Goal: Task Accomplishment & Management: Use online tool/utility

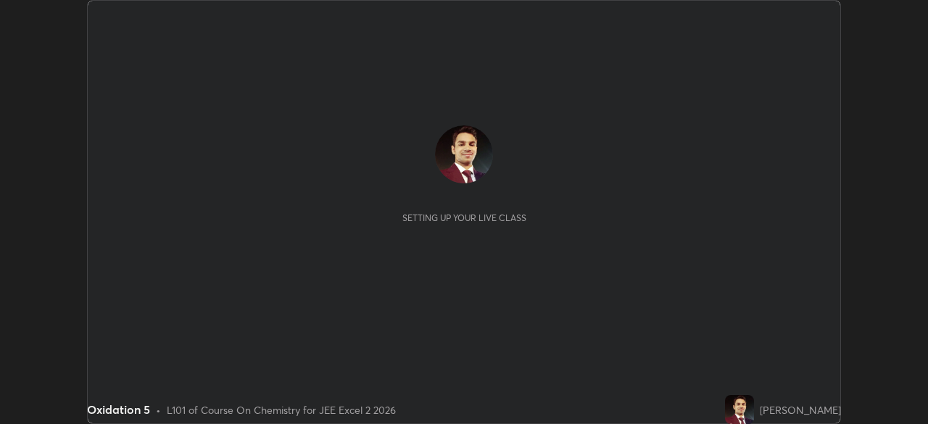
scroll to position [424, 928]
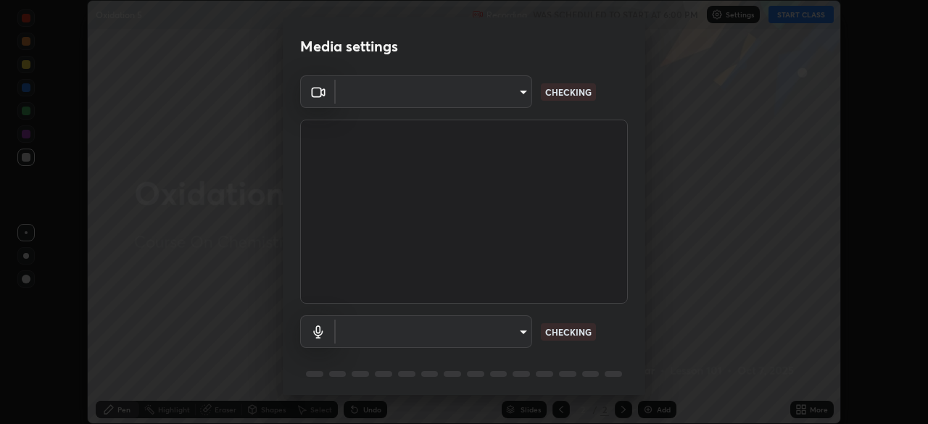
type input "03c1d9060f172c5261930868a8885b82ba90ed4bb89c7d2d1ebbbfabb6a16c2d"
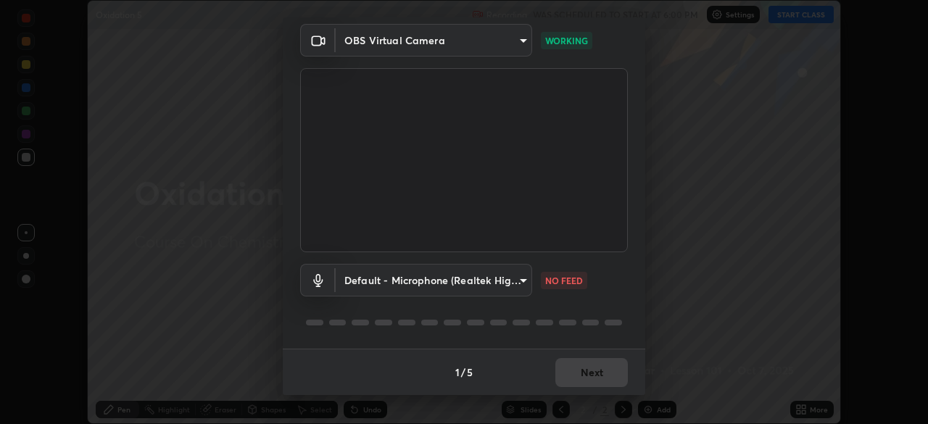
click at [516, 276] on body "Erase all Oxidation 5 Recording WAS SCHEDULED TO START AT 6:00 PM Settings STAR…" at bounding box center [464, 212] width 928 height 424
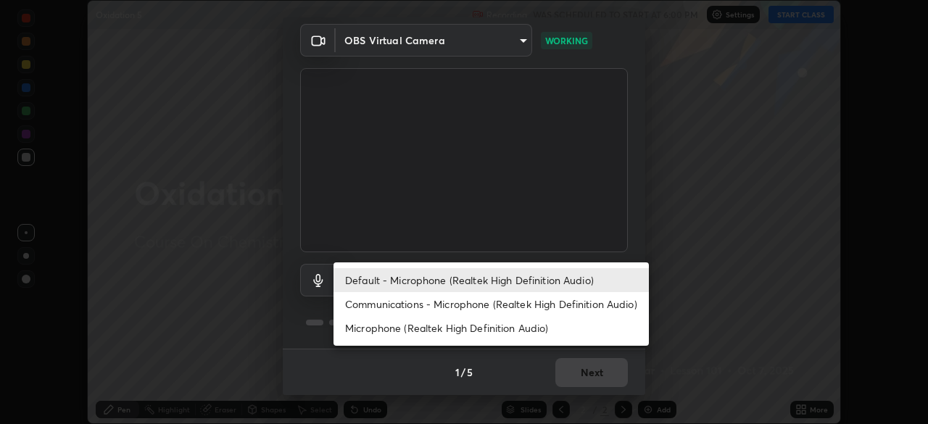
click at [398, 324] on li "Microphone (Realtek High Definition Audio)" at bounding box center [491, 328] width 315 height 24
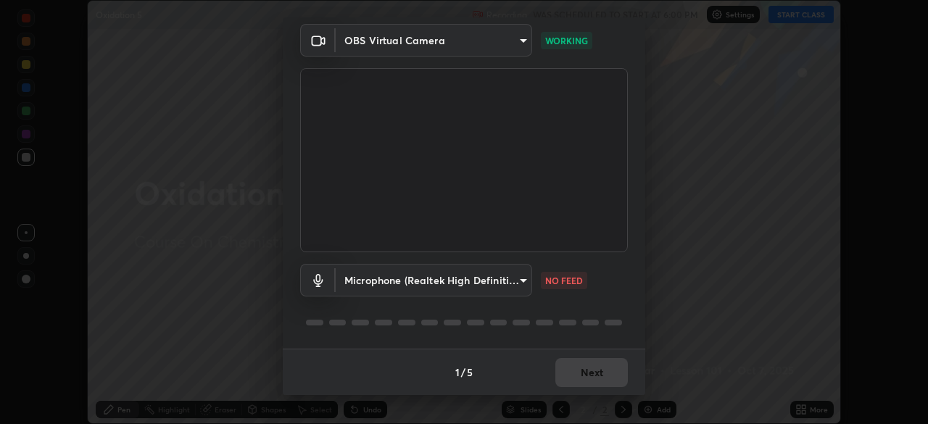
type input "5360604cbb8f92e892b61a69e27e42f63ffb3bed32ca0d750efb7ccf20483160"
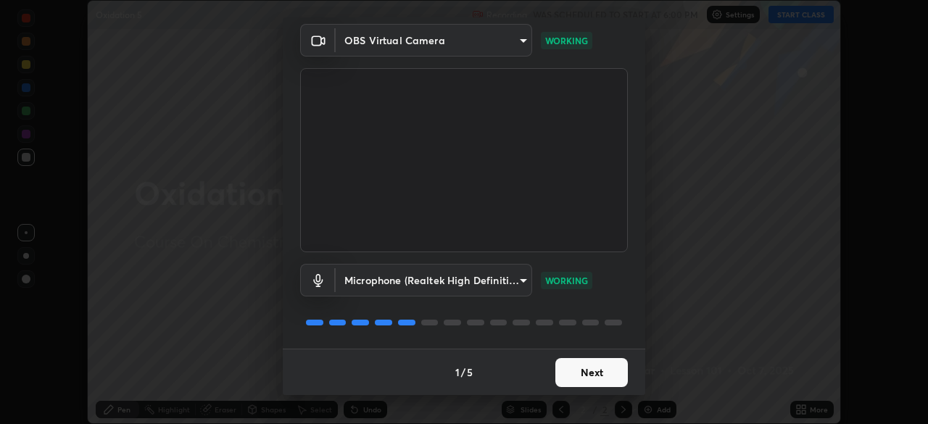
click at [598, 380] on button "Next" at bounding box center [592, 372] width 73 height 29
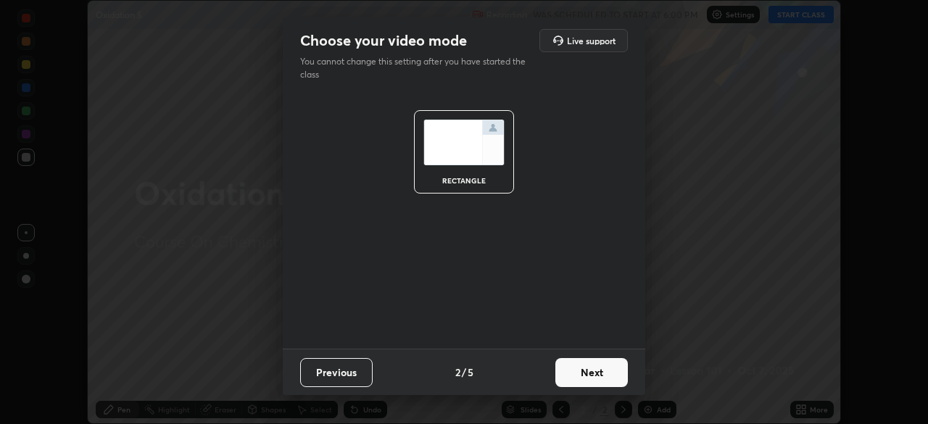
scroll to position [0, 0]
click at [609, 371] on button "Next" at bounding box center [592, 372] width 73 height 29
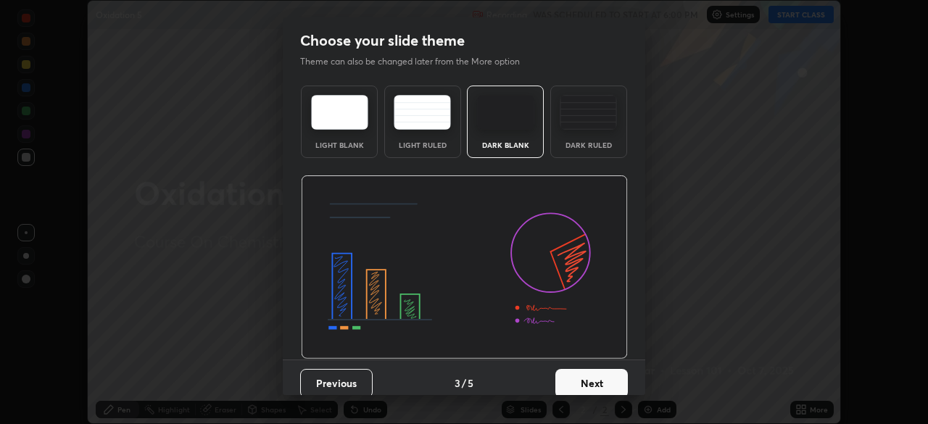
click at [600, 384] on button "Next" at bounding box center [592, 383] width 73 height 29
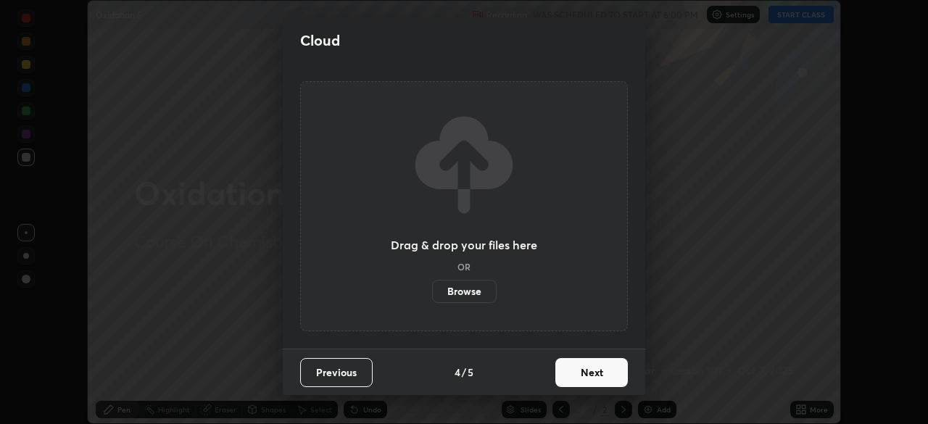
click at [592, 379] on button "Next" at bounding box center [592, 372] width 73 height 29
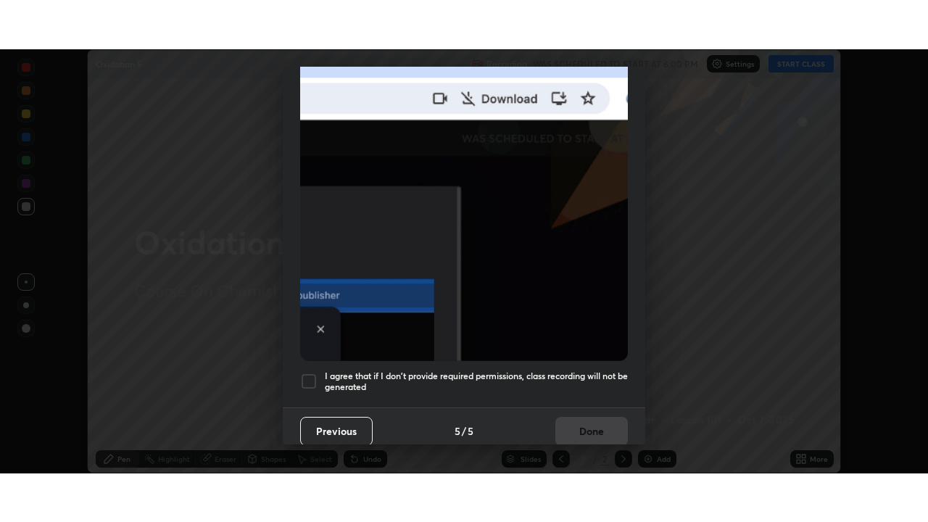
scroll to position [347, 0]
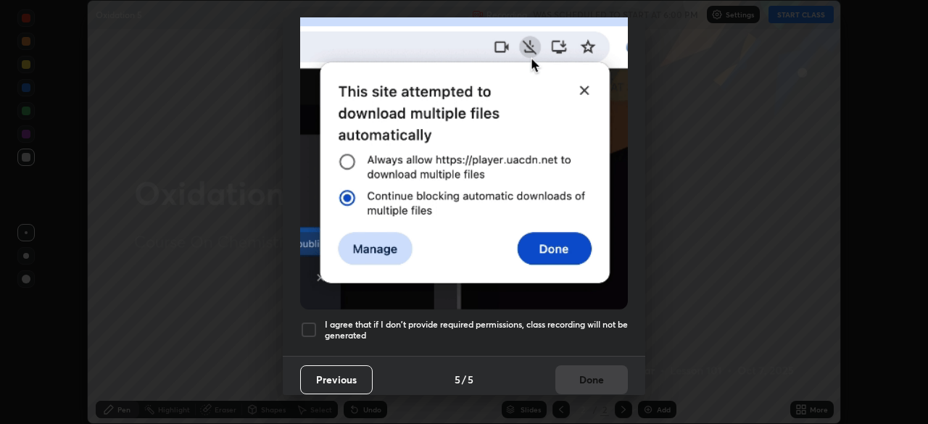
click at [313, 321] on div at bounding box center [308, 329] width 17 height 17
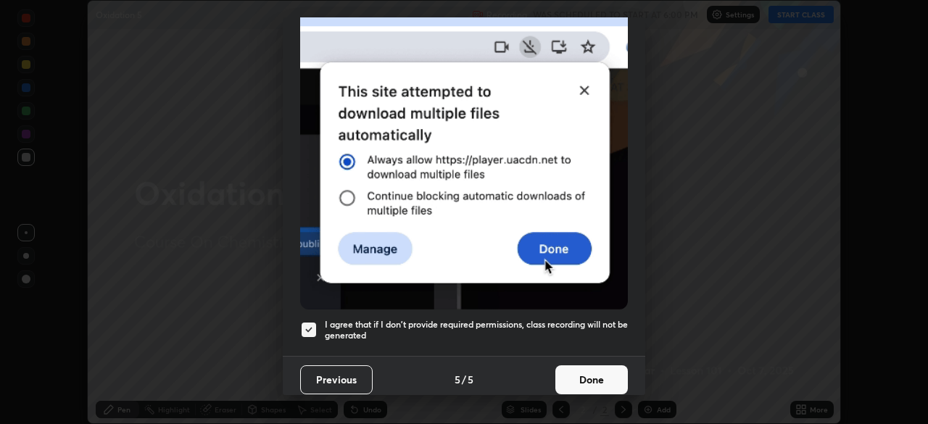
click at [584, 375] on button "Done" at bounding box center [592, 380] width 73 height 29
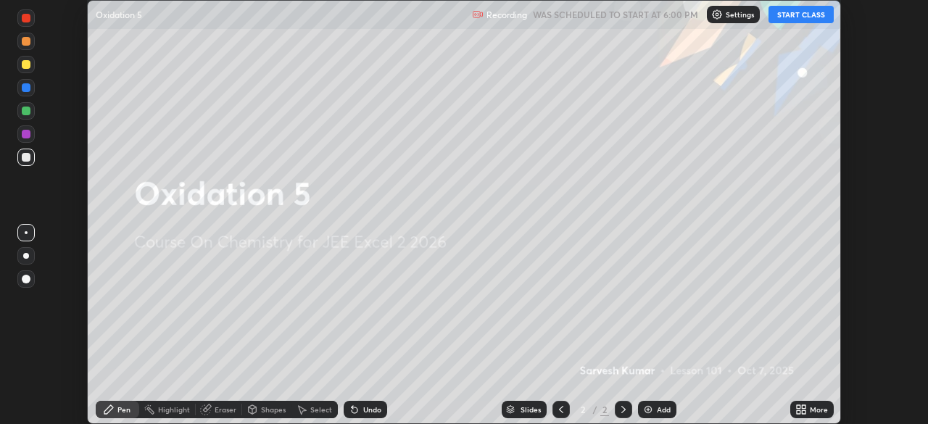
click at [793, 17] on button "START CLASS" at bounding box center [801, 14] width 65 height 17
click at [804, 407] on icon at bounding box center [804, 407] width 4 height 4
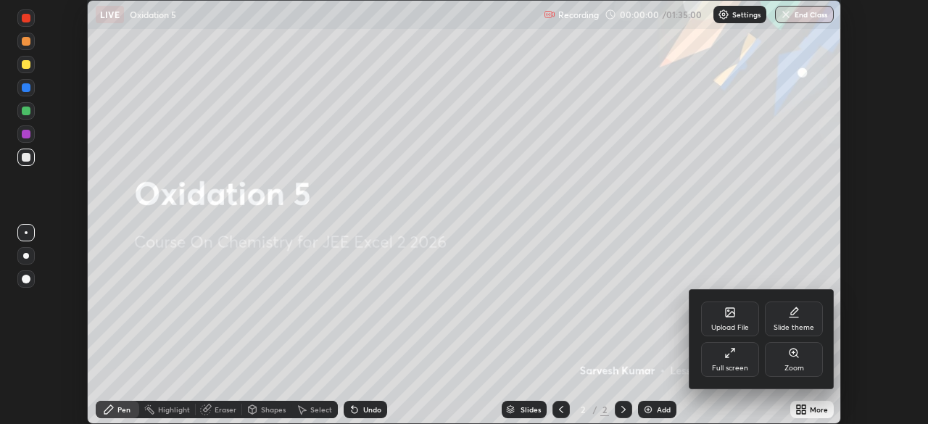
click at [721, 318] on div "Upload File" at bounding box center [730, 319] width 58 height 35
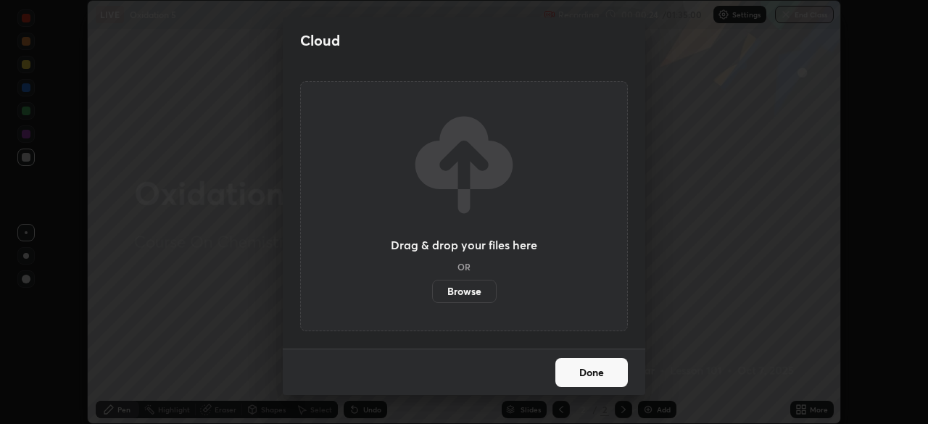
click at [471, 287] on label "Browse" at bounding box center [464, 291] width 65 height 23
click at [432, 287] on input "Browse" at bounding box center [432, 291] width 0 height 23
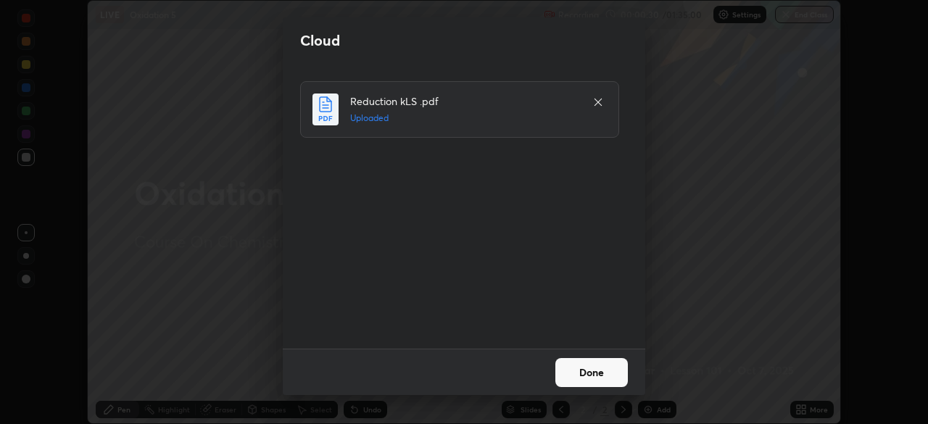
click at [608, 363] on button "Done" at bounding box center [592, 372] width 73 height 29
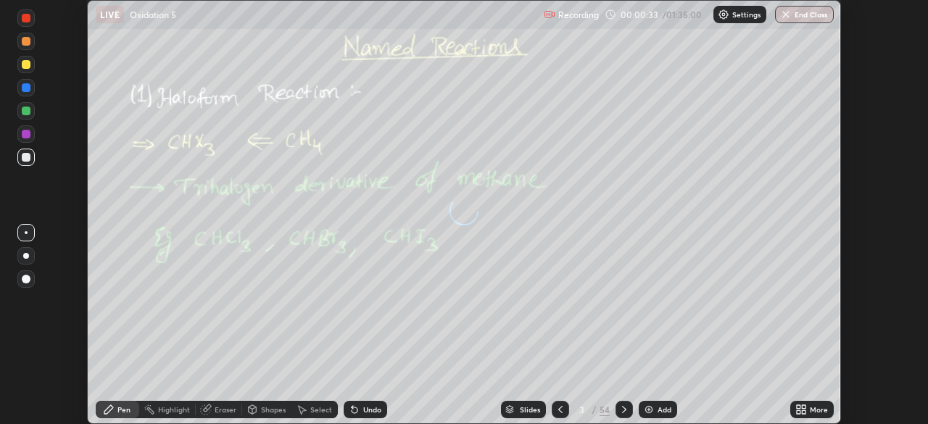
click at [804, 407] on icon at bounding box center [804, 407] width 4 height 4
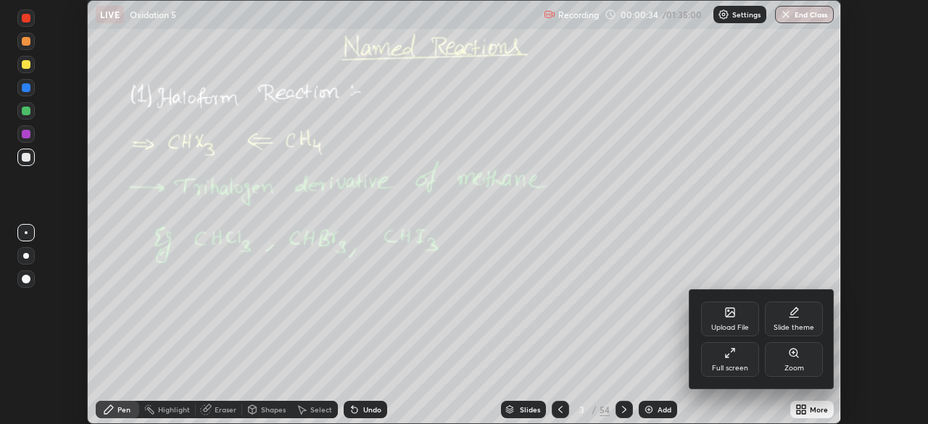
click at [740, 365] on div "Full screen" at bounding box center [730, 368] width 36 height 7
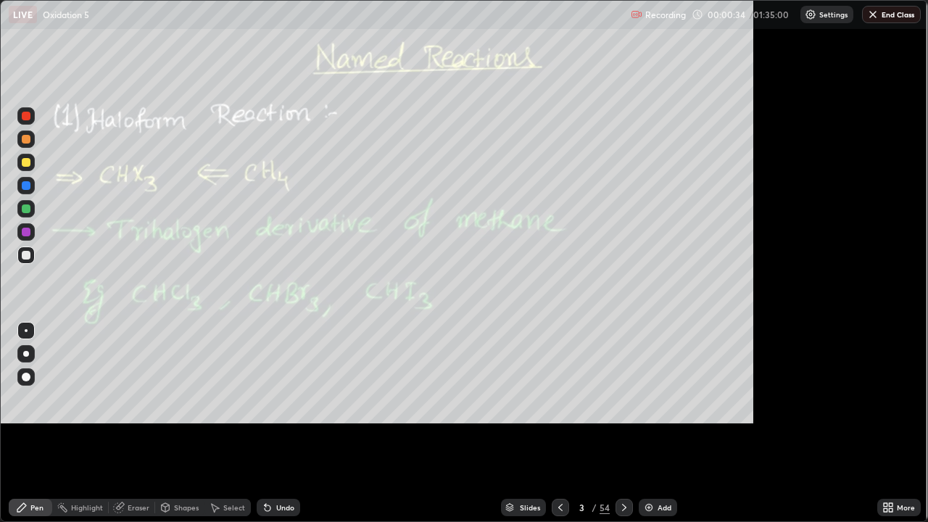
scroll to position [522, 928]
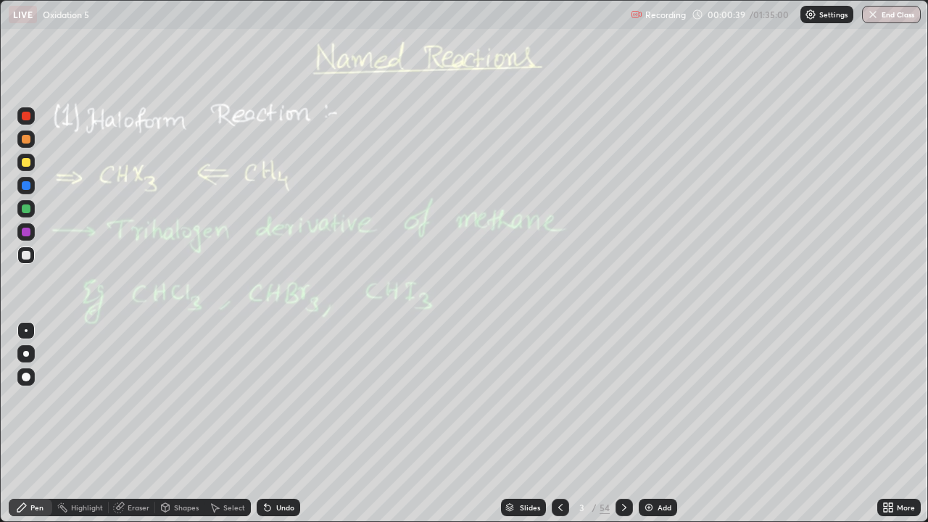
click at [25, 260] on div at bounding box center [25, 255] width 17 height 17
click at [624, 424] on icon at bounding box center [624, 507] width 4 height 7
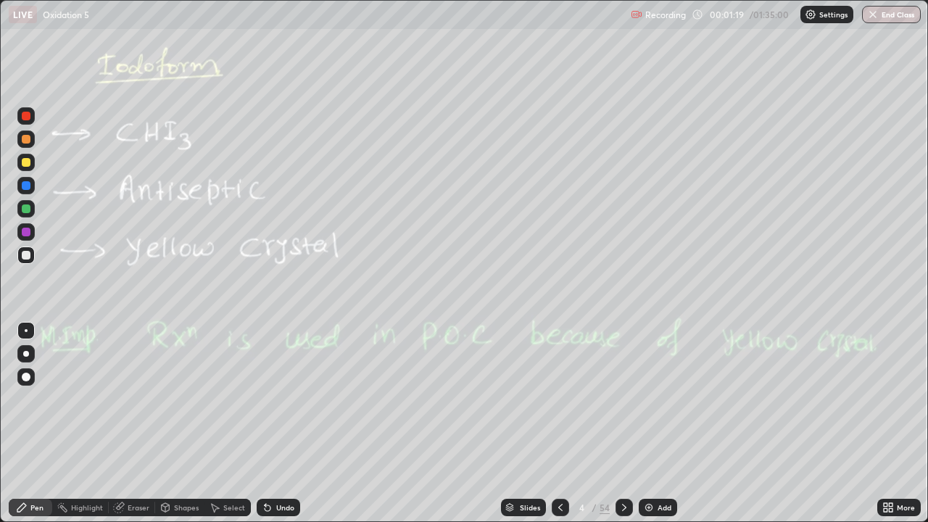
click at [625, 424] on icon at bounding box center [625, 508] width 12 height 12
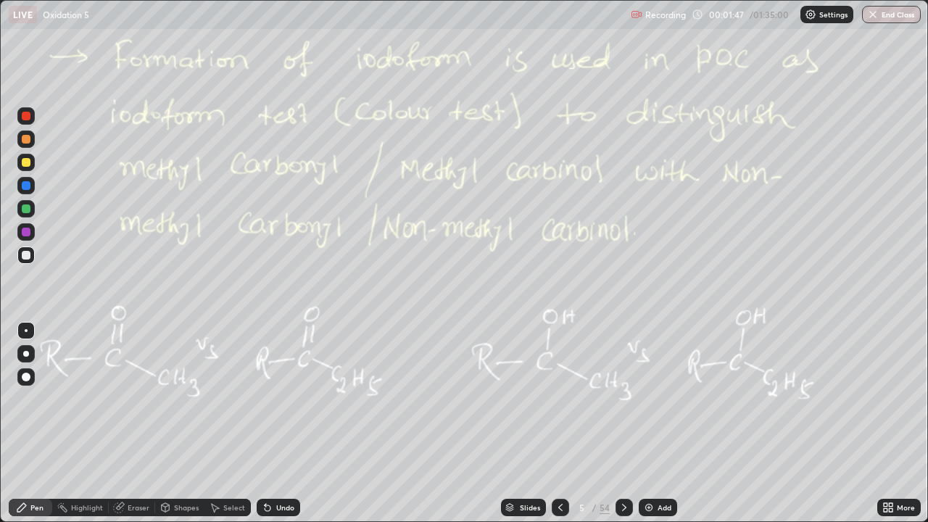
click at [138, 424] on div "Eraser" at bounding box center [139, 507] width 22 height 7
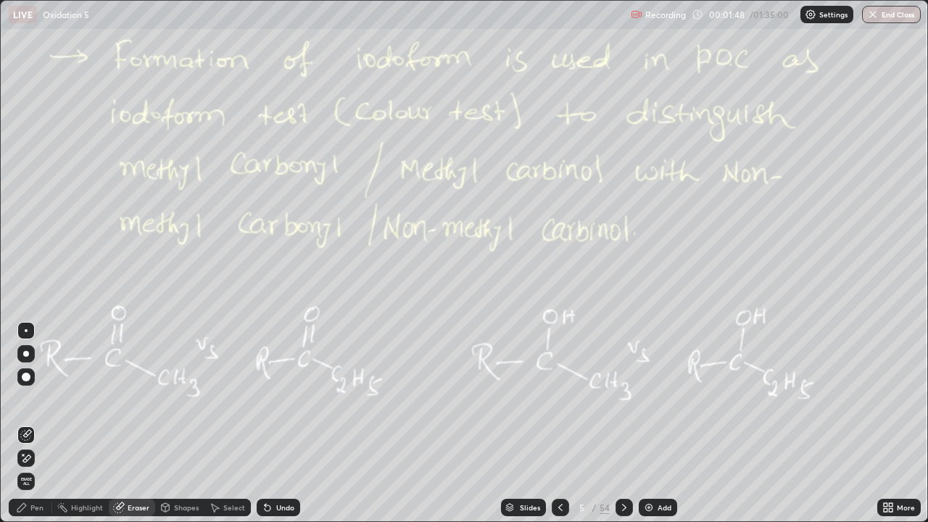
click at [28, 424] on span "Erase all" at bounding box center [26, 481] width 16 height 9
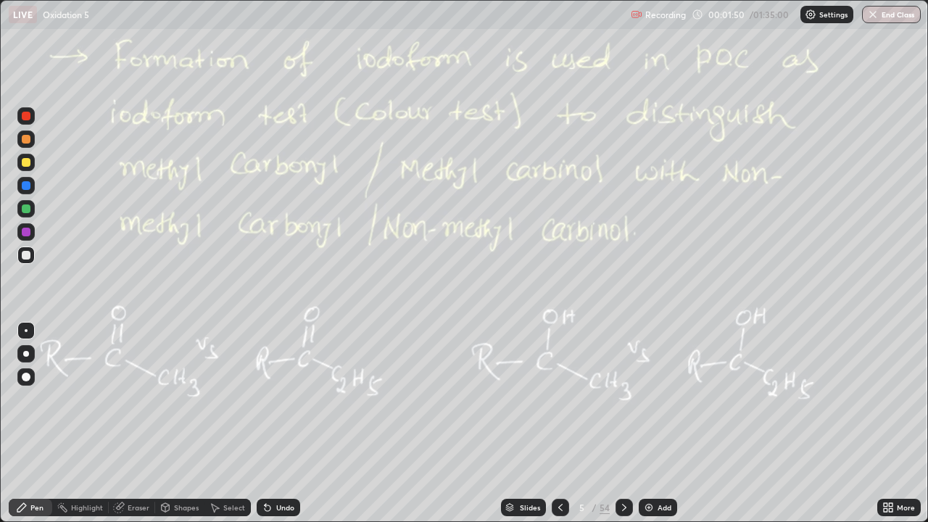
click at [58, 424] on circle at bounding box center [57, 505] width 1 height 1
click at [25, 206] on div at bounding box center [26, 209] width 9 height 9
click at [31, 184] on div at bounding box center [25, 185] width 17 height 17
click at [31, 207] on div at bounding box center [25, 208] width 17 height 17
click at [629, 424] on div at bounding box center [624, 507] width 17 height 17
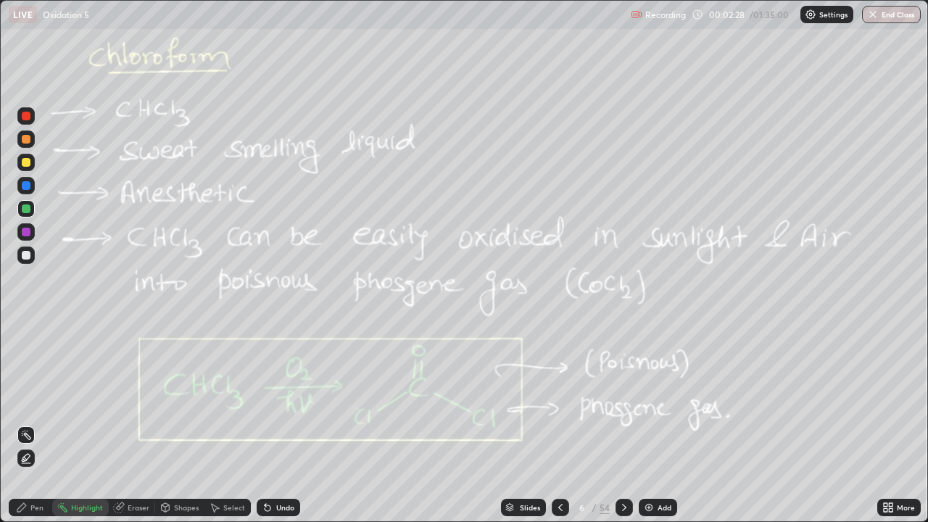
click at [33, 255] on div at bounding box center [25, 255] width 17 height 17
click at [287, 424] on div "Undo" at bounding box center [285, 507] width 18 height 7
click at [41, 424] on div "Pen" at bounding box center [36, 507] width 13 height 7
click at [94, 424] on div "Highlight" at bounding box center [87, 507] width 32 height 7
click at [27, 424] on circle at bounding box center [26, 431] width 1 height 1
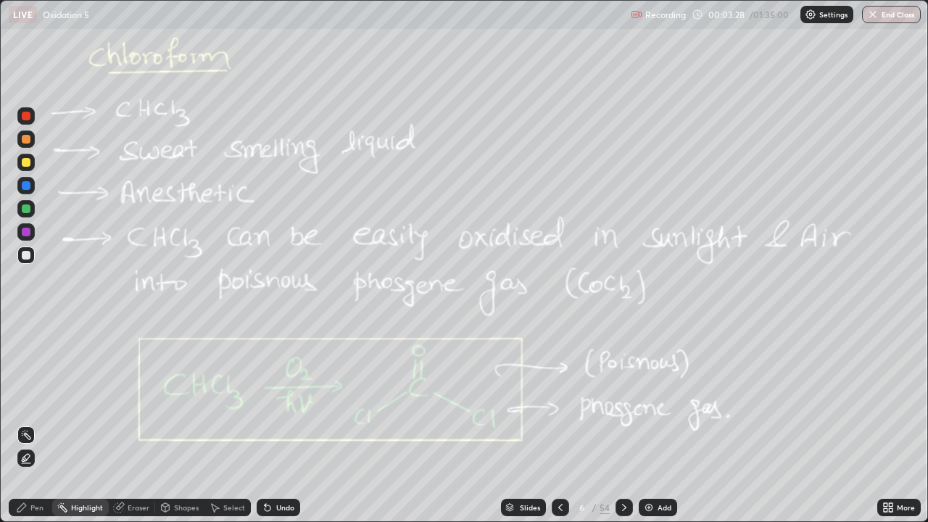
click at [98, 424] on div "Highlight" at bounding box center [87, 507] width 32 height 7
click at [627, 424] on div at bounding box center [624, 507] width 17 height 17
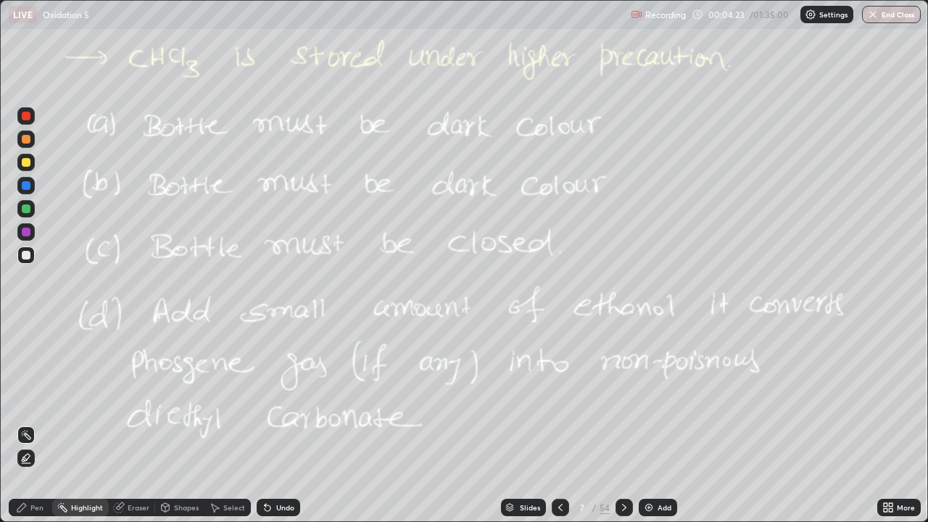
click at [181, 424] on div "Shapes" at bounding box center [186, 507] width 25 height 7
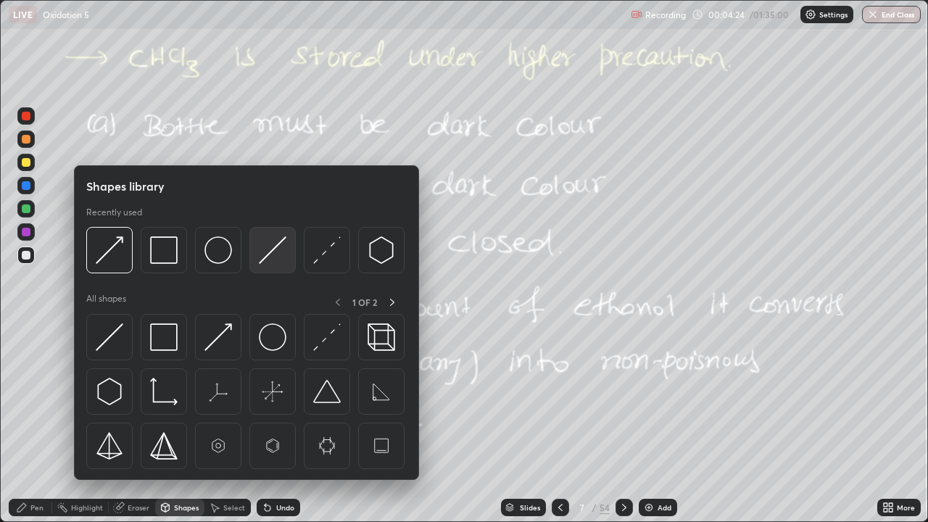
click at [273, 247] on img at bounding box center [273, 250] width 28 height 28
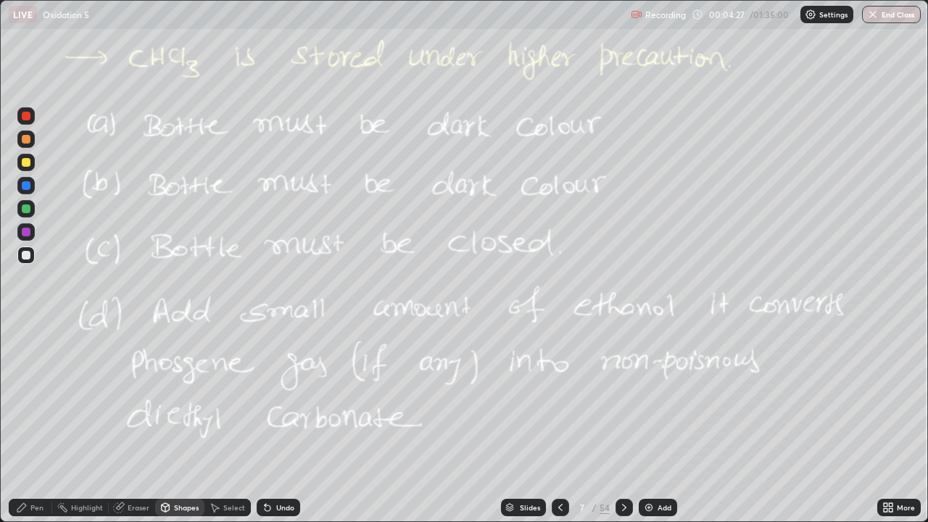
click at [29, 210] on div at bounding box center [26, 209] width 9 height 9
click at [278, 424] on div "Undo" at bounding box center [285, 507] width 18 height 7
click at [38, 424] on div "Pen" at bounding box center [36, 507] width 13 height 7
click at [661, 424] on div "Add" at bounding box center [658, 507] width 38 height 17
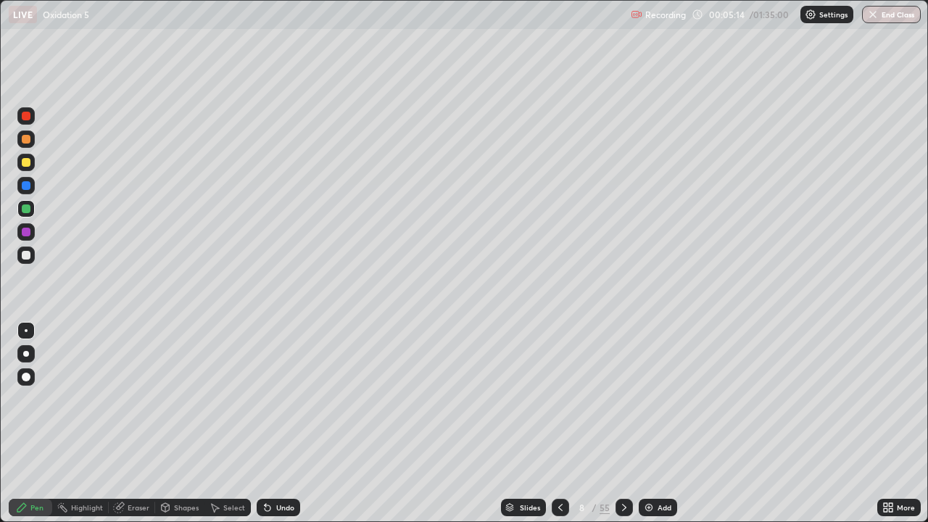
click at [24, 257] on div at bounding box center [26, 255] width 9 height 9
click at [623, 424] on icon at bounding box center [625, 508] width 12 height 12
click at [627, 424] on icon at bounding box center [625, 508] width 12 height 12
click at [31, 163] on div at bounding box center [25, 162] width 17 height 17
click at [228, 424] on div "Select" at bounding box center [228, 507] width 46 height 17
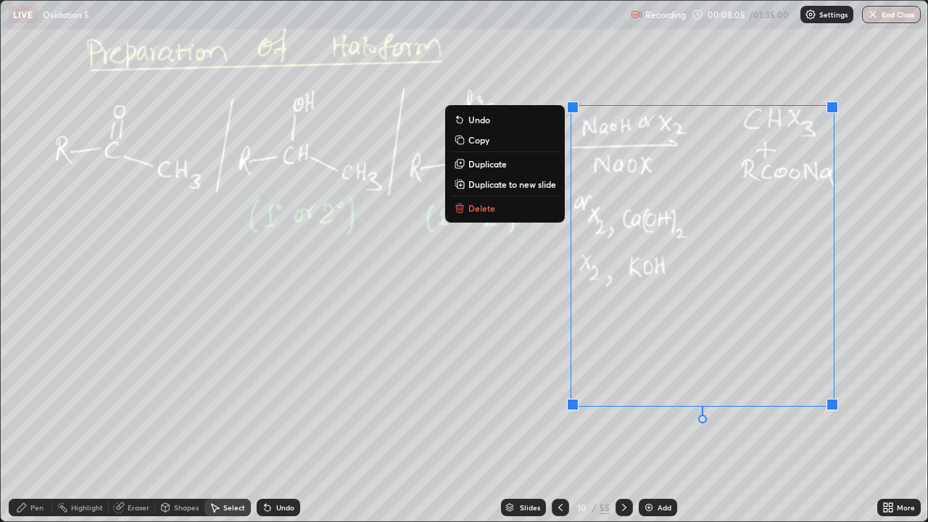
click at [487, 199] on button "Delete" at bounding box center [505, 207] width 108 height 17
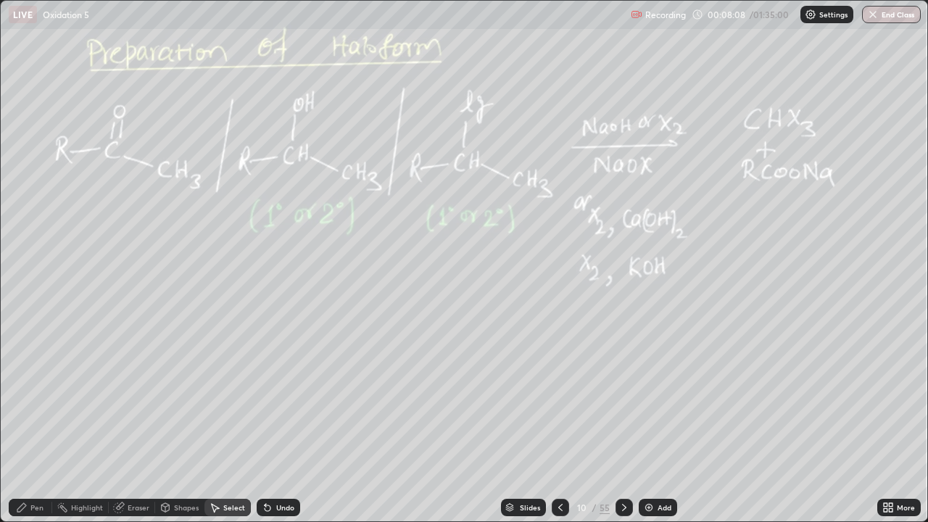
click at [36, 424] on div "Pen" at bounding box center [31, 507] width 44 height 17
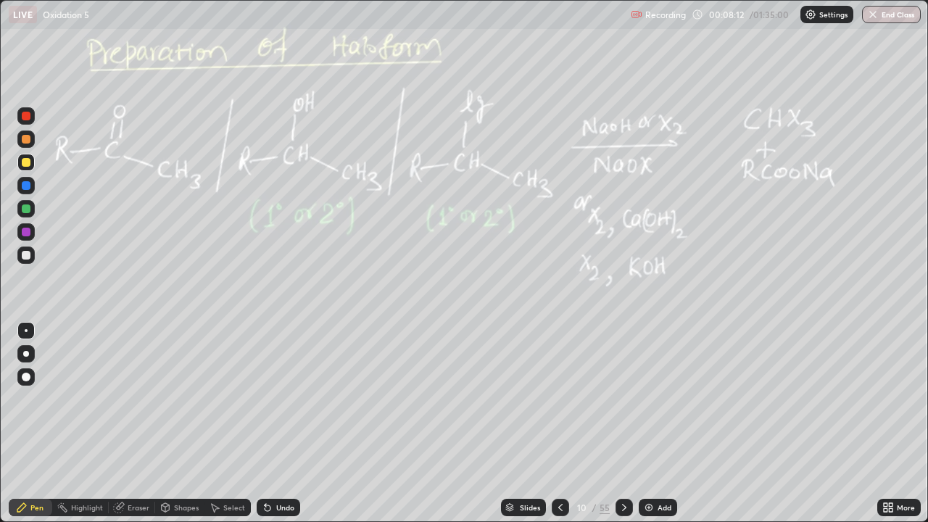
click at [633, 424] on div "Slides 10 / 55 Add" at bounding box center [588, 507] width 577 height 29
click at [624, 424] on icon at bounding box center [625, 508] width 12 height 12
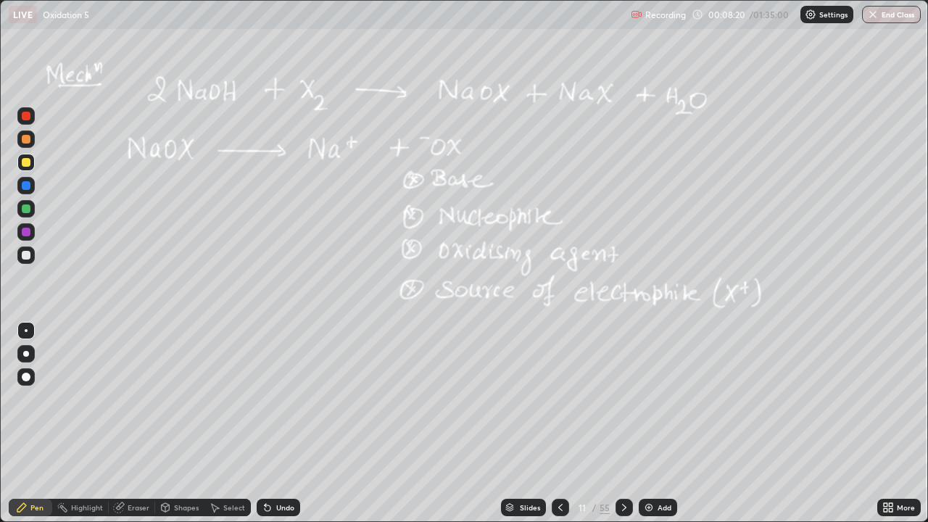
click at [564, 424] on div at bounding box center [560, 507] width 17 height 29
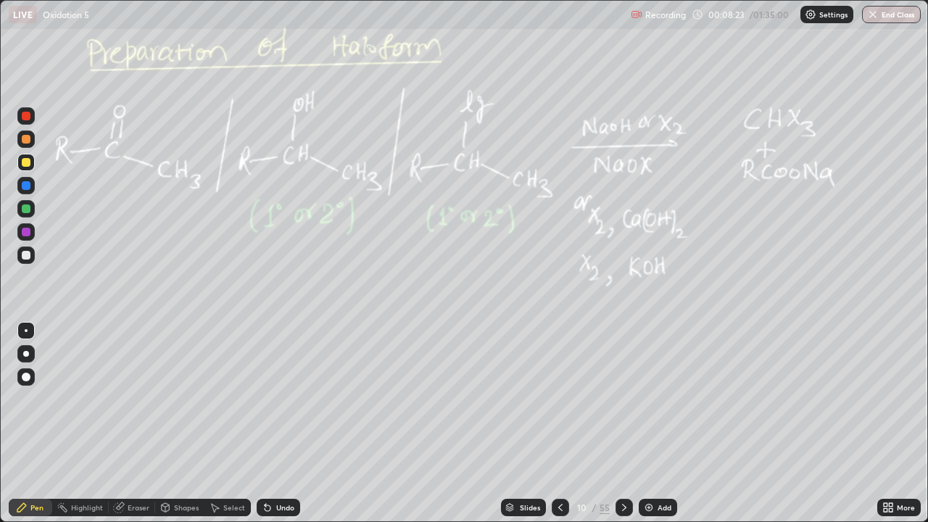
click at [36, 424] on div "Pen" at bounding box center [36, 507] width 13 height 7
click at [125, 424] on div "Eraser" at bounding box center [132, 507] width 46 height 17
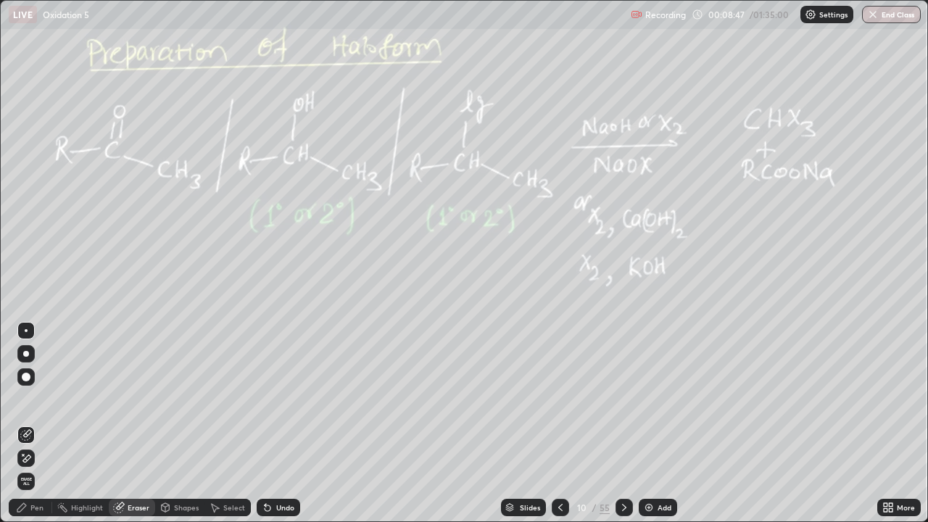
click at [26, 424] on span "Erase all" at bounding box center [26, 481] width 16 height 9
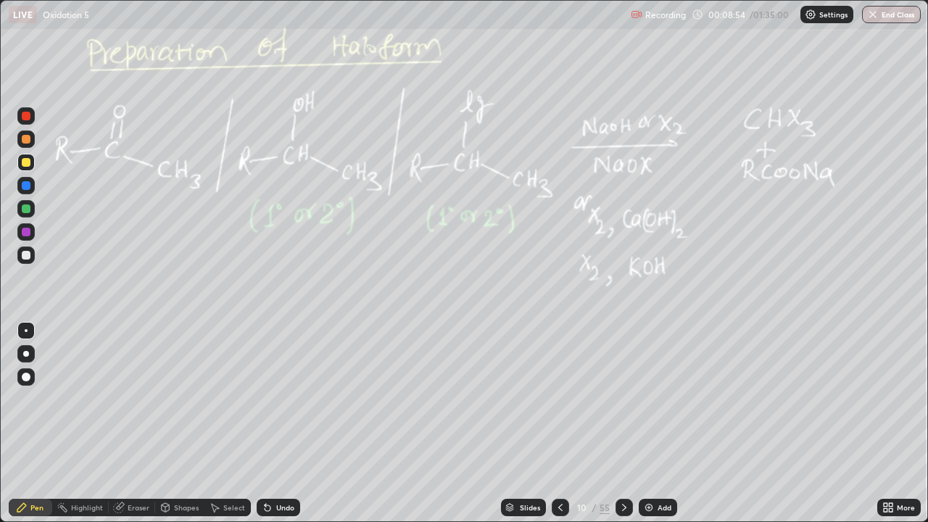
click at [620, 424] on icon at bounding box center [625, 508] width 12 height 12
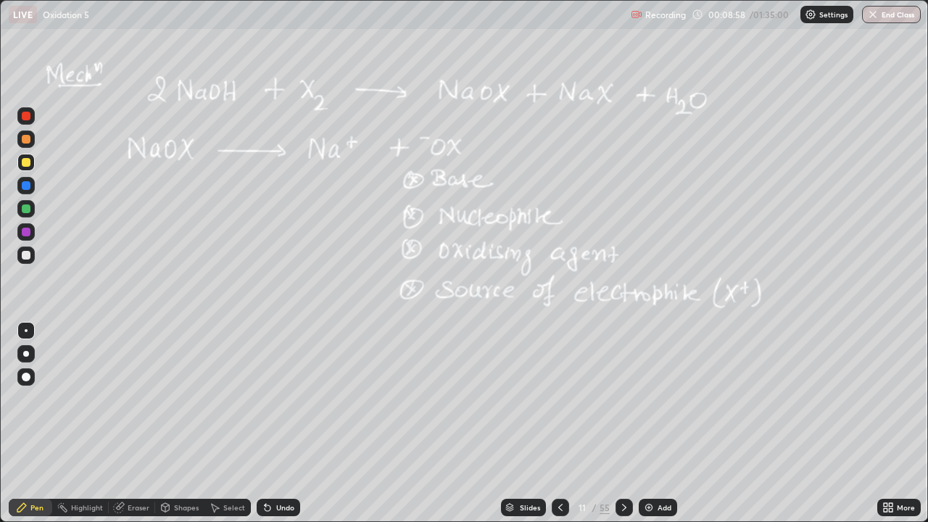
click at [558, 424] on icon at bounding box center [561, 508] width 12 height 12
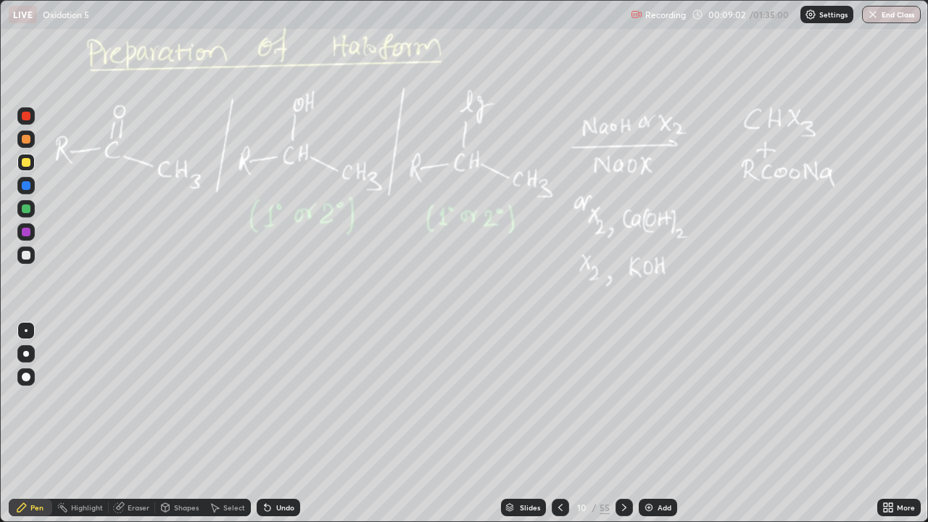
click at [619, 424] on icon at bounding box center [625, 508] width 12 height 12
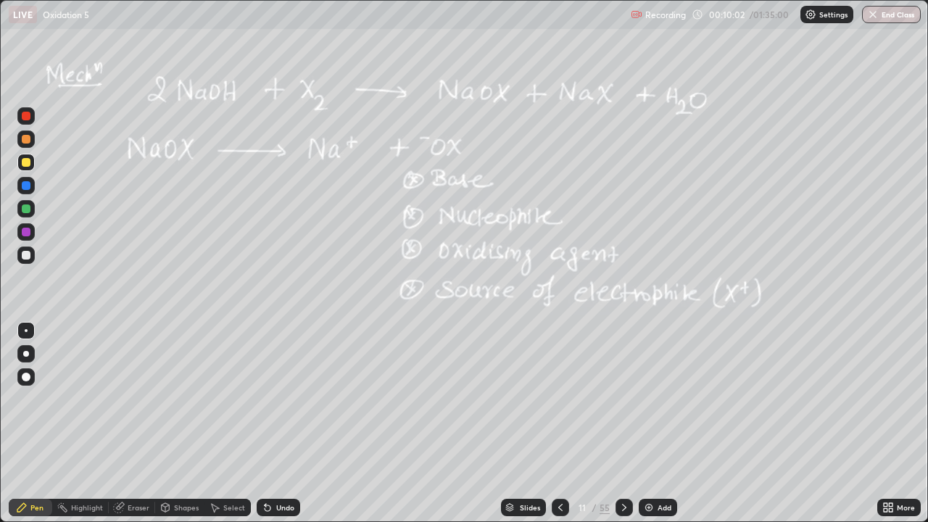
click at [628, 424] on icon at bounding box center [625, 508] width 12 height 12
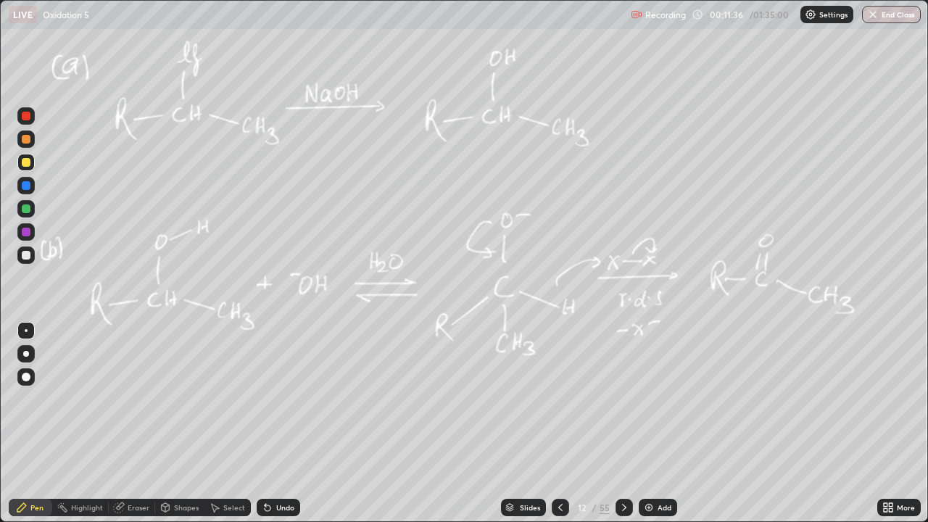
click at [619, 424] on icon at bounding box center [625, 508] width 12 height 12
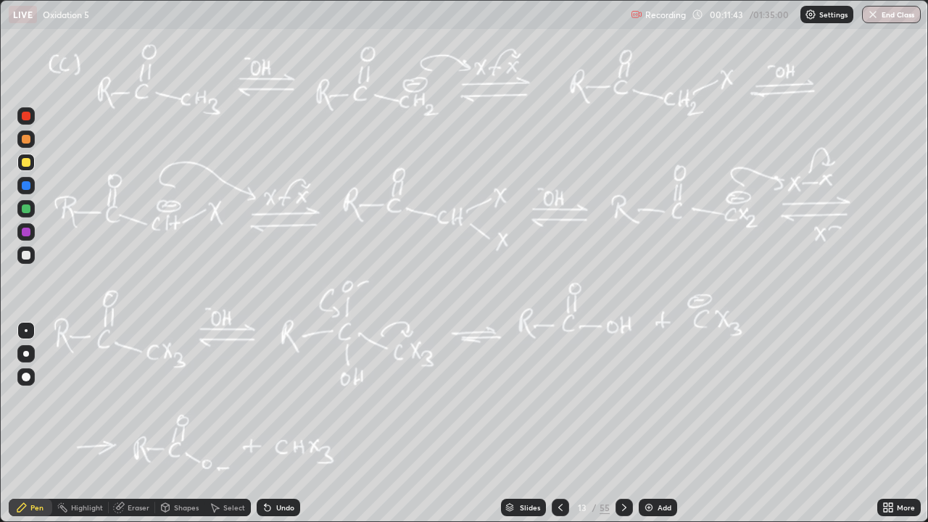
click at [666, 424] on div "Add" at bounding box center [658, 507] width 38 height 17
click at [27, 255] on div at bounding box center [26, 255] width 9 height 9
click at [33, 160] on div at bounding box center [25, 162] width 17 height 17
click at [137, 424] on div "Eraser" at bounding box center [139, 507] width 22 height 7
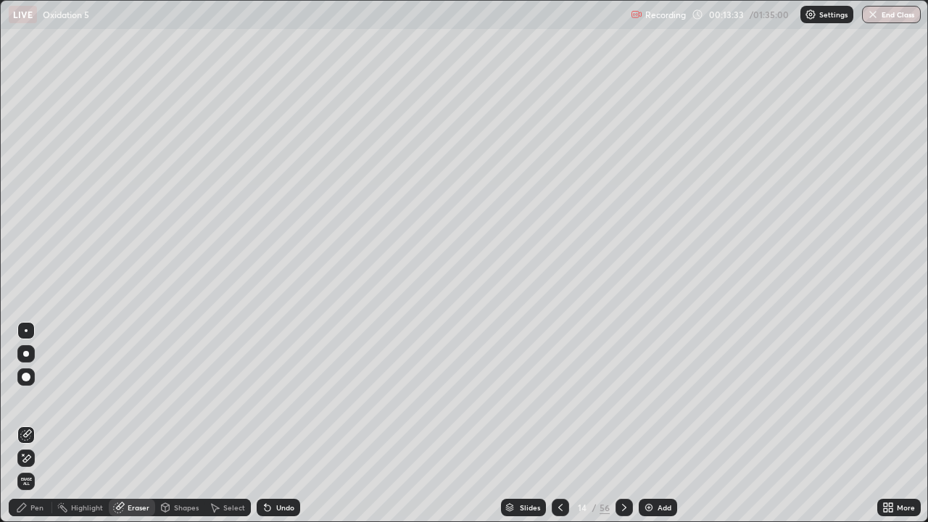
click at [29, 424] on icon at bounding box center [26, 459] width 12 height 12
click at [41, 424] on div "Pen" at bounding box center [36, 507] width 13 height 7
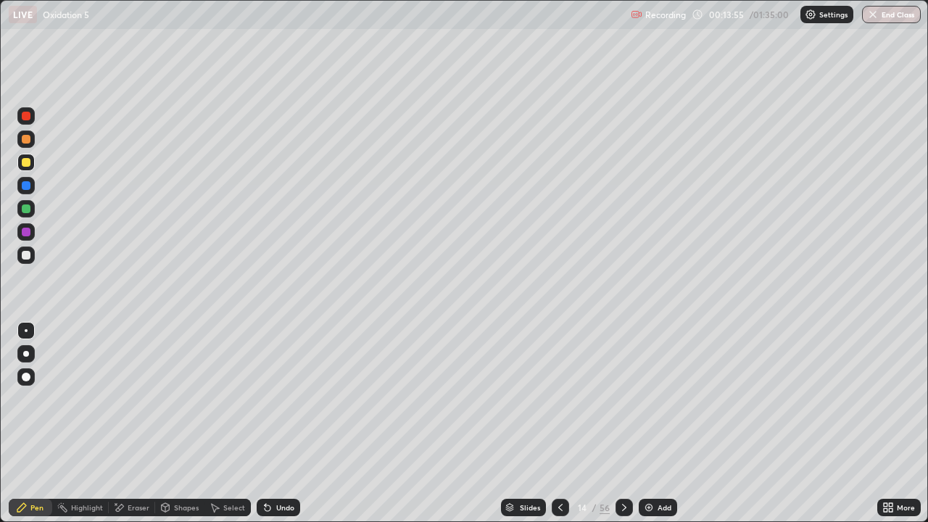
click at [272, 424] on div "Undo" at bounding box center [279, 507] width 44 height 17
click at [277, 424] on div "Undo" at bounding box center [285, 507] width 18 height 7
click at [271, 424] on icon at bounding box center [268, 508] width 12 height 12
click at [278, 424] on div "Undo" at bounding box center [279, 507] width 44 height 17
click at [146, 424] on div "Eraser" at bounding box center [132, 507] width 46 height 17
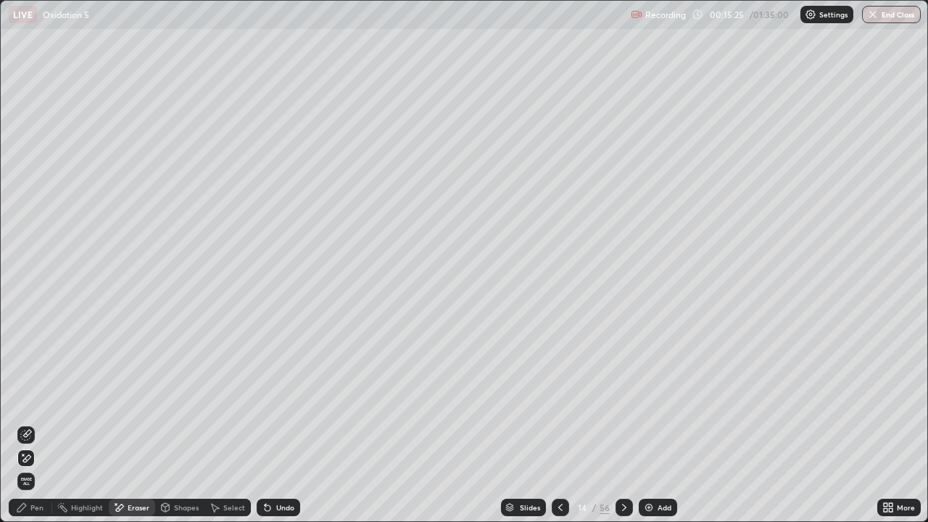
click at [39, 424] on div "Pen" at bounding box center [31, 507] width 44 height 17
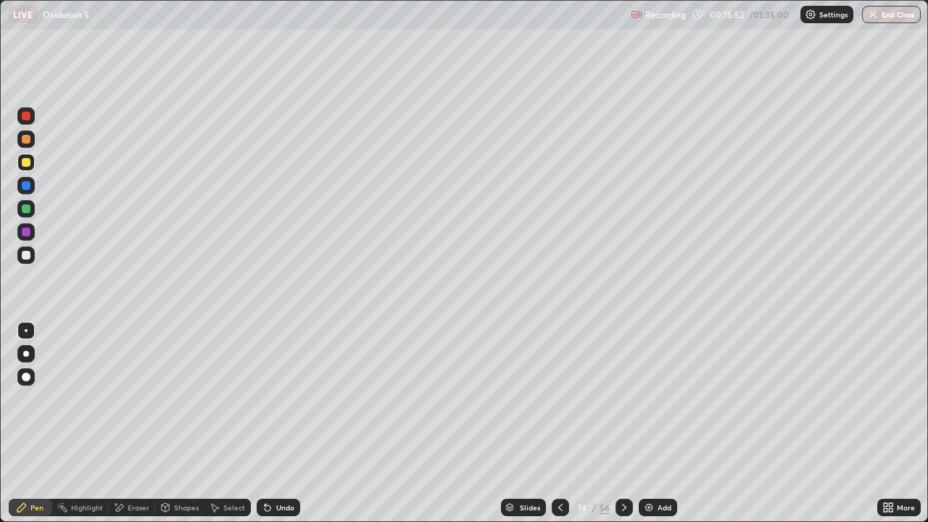
click at [627, 424] on icon at bounding box center [625, 508] width 12 height 12
click at [558, 424] on icon at bounding box center [561, 508] width 12 height 12
click at [624, 424] on div at bounding box center [624, 507] width 17 height 17
click at [566, 424] on div at bounding box center [560, 507] width 17 height 17
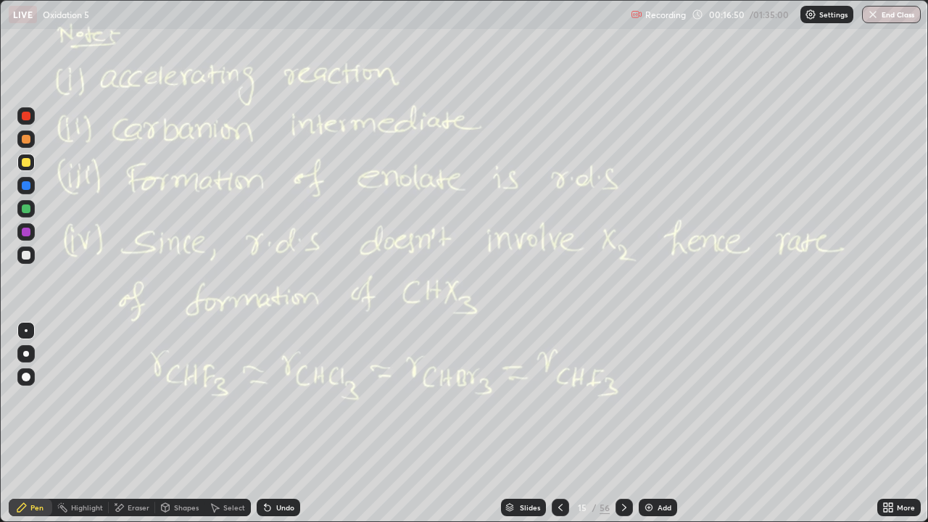
click at [556, 424] on icon at bounding box center [561, 508] width 12 height 12
click at [555, 424] on icon at bounding box center [561, 508] width 12 height 12
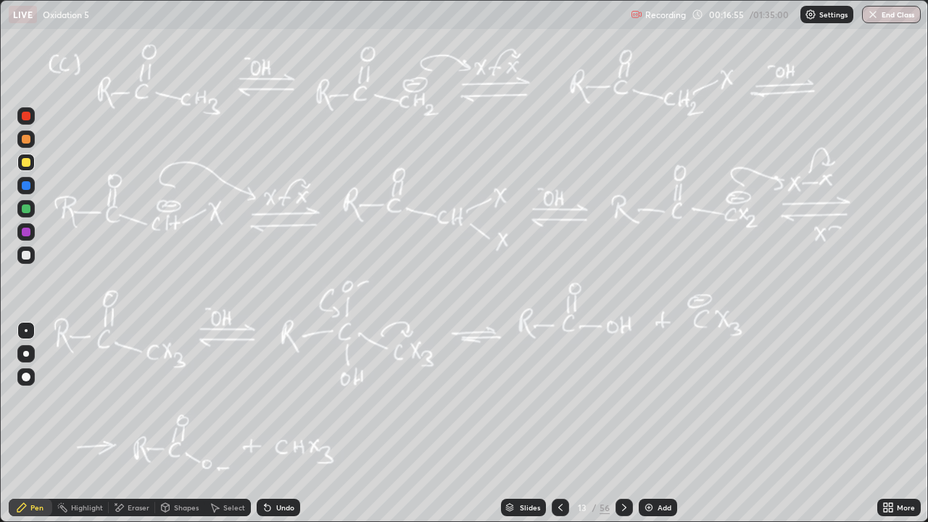
click at [568, 424] on div at bounding box center [560, 507] width 17 height 29
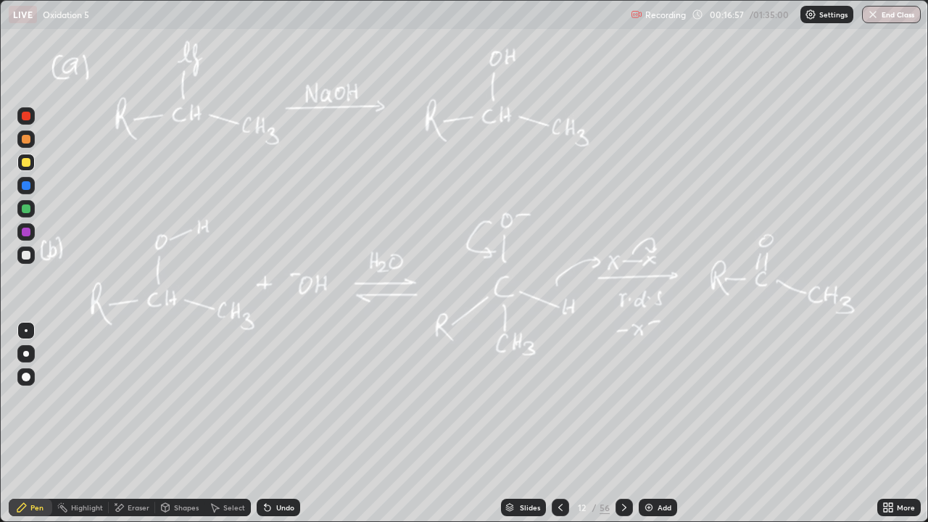
click at [560, 424] on icon at bounding box center [561, 508] width 12 height 12
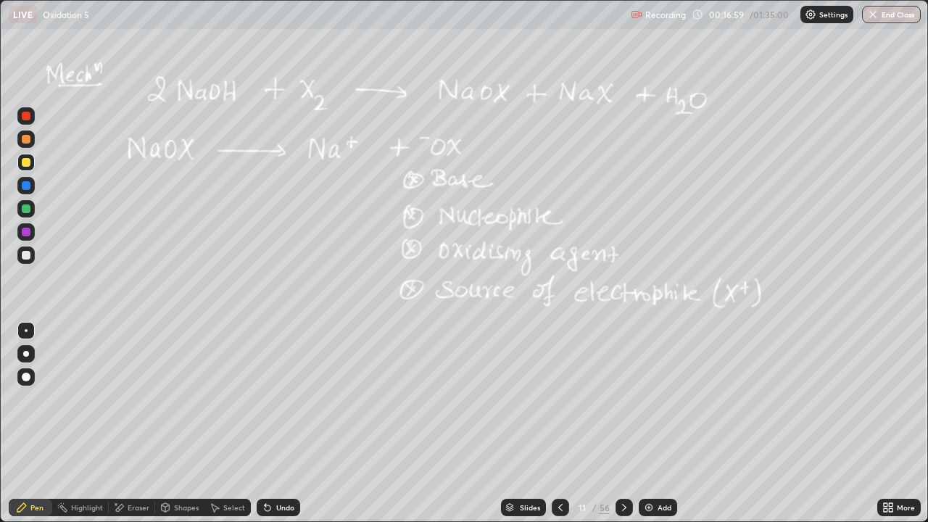
click at [558, 424] on div at bounding box center [560, 507] width 17 height 17
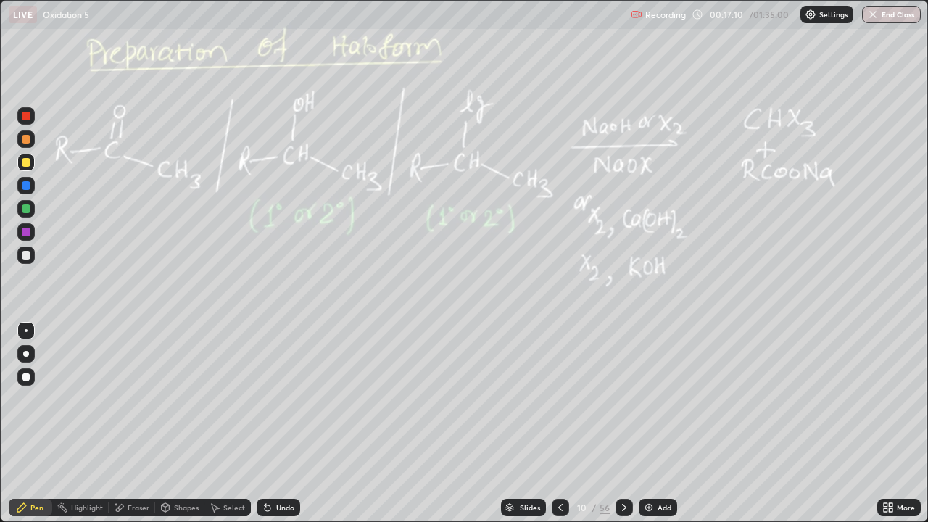
click at [622, 424] on icon at bounding box center [625, 508] width 12 height 12
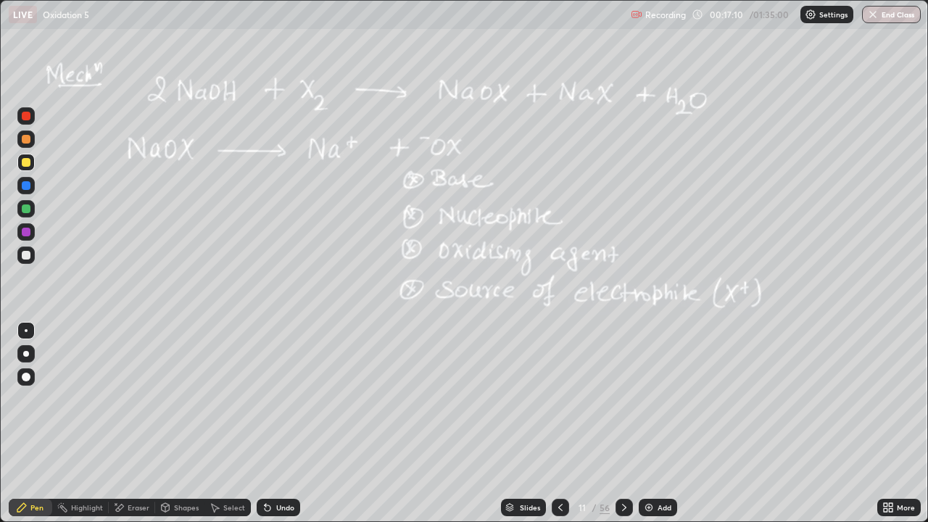
click at [630, 424] on div at bounding box center [624, 507] width 17 height 17
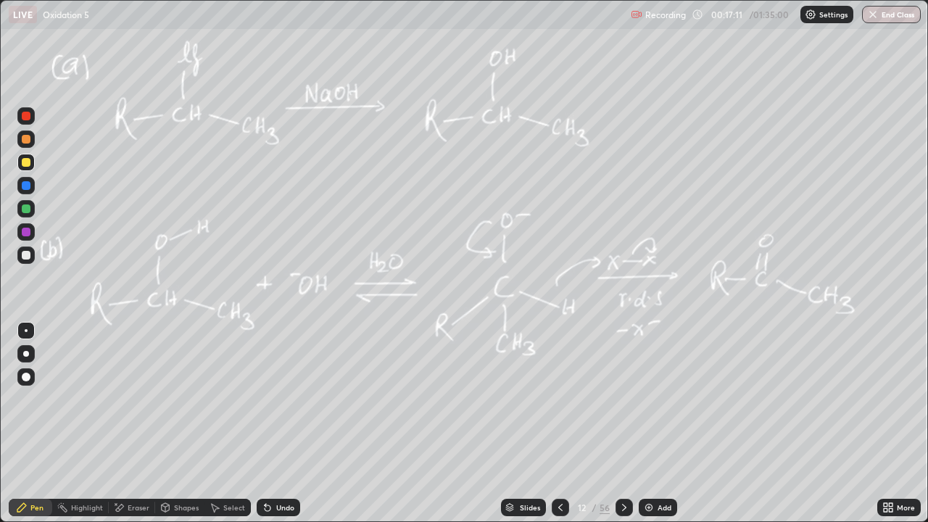
click at [625, 424] on icon at bounding box center [625, 508] width 12 height 12
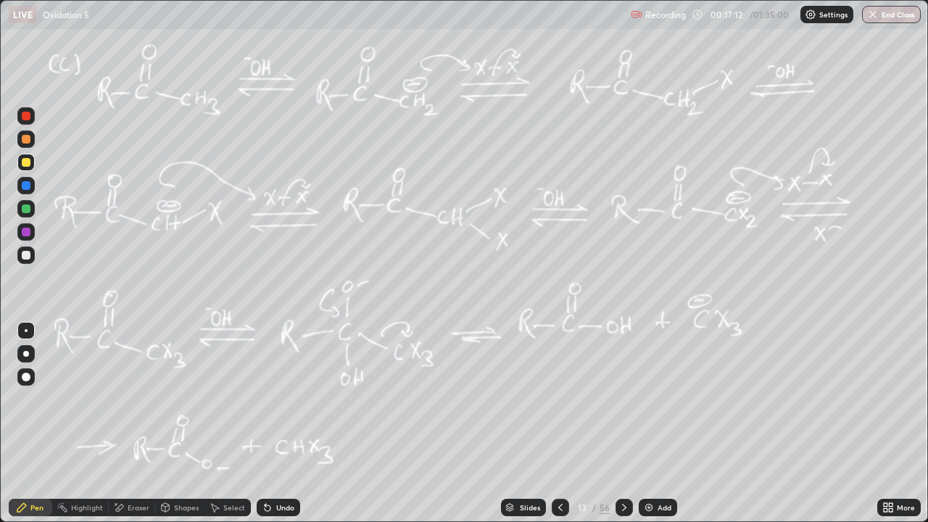
click at [622, 424] on icon at bounding box center [625, 508] width 12 height 12
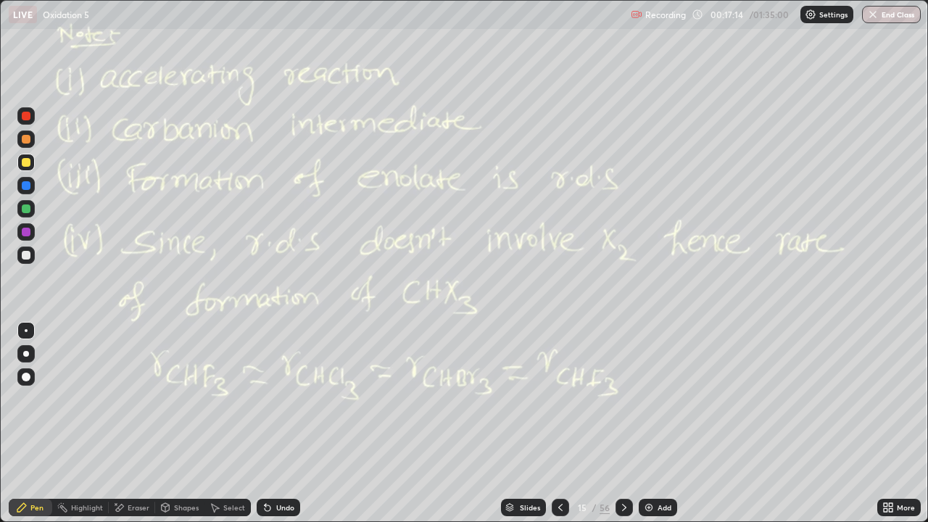
click at [626, 424] on icon at bounding box center [625, 508] width 12 height 12
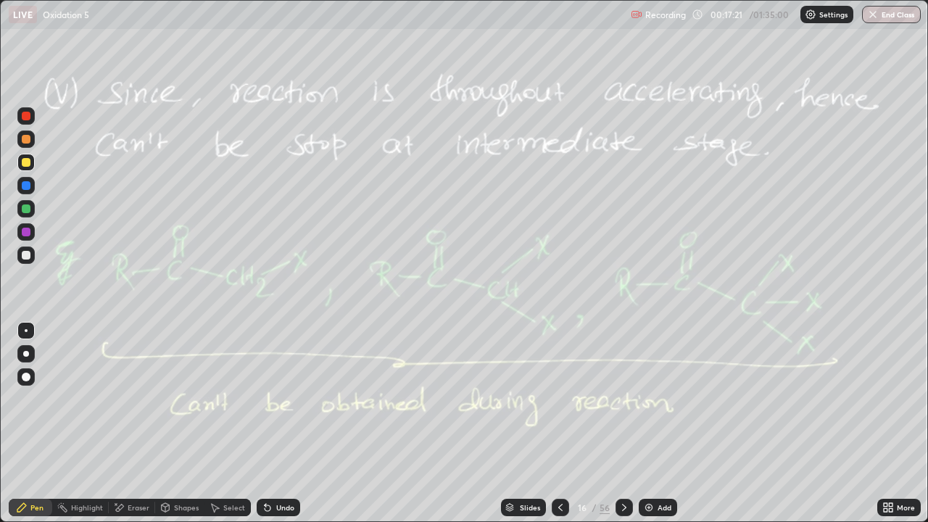
click at [630, 424] on div at bounding box center [624, 507] width 17 height 17
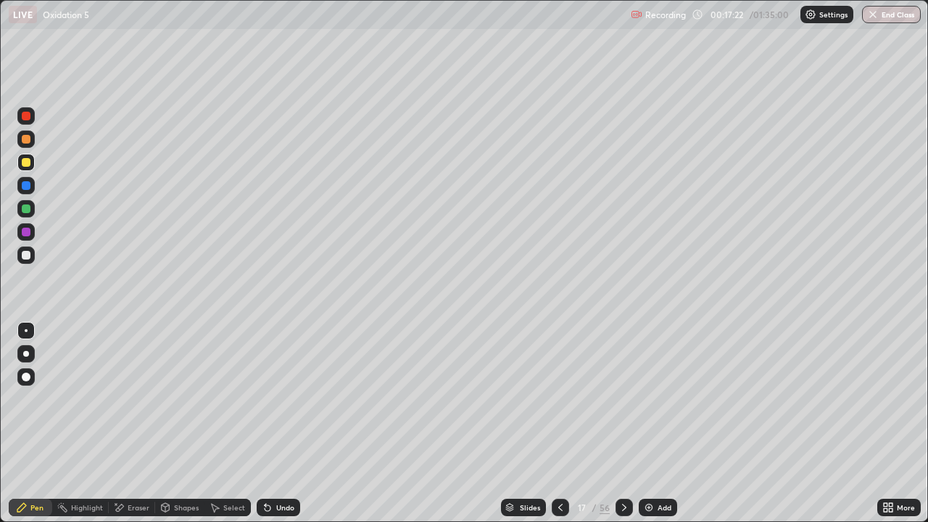
click at [559, 424] on icon at bounding box center [561, 508] width 12 height 12
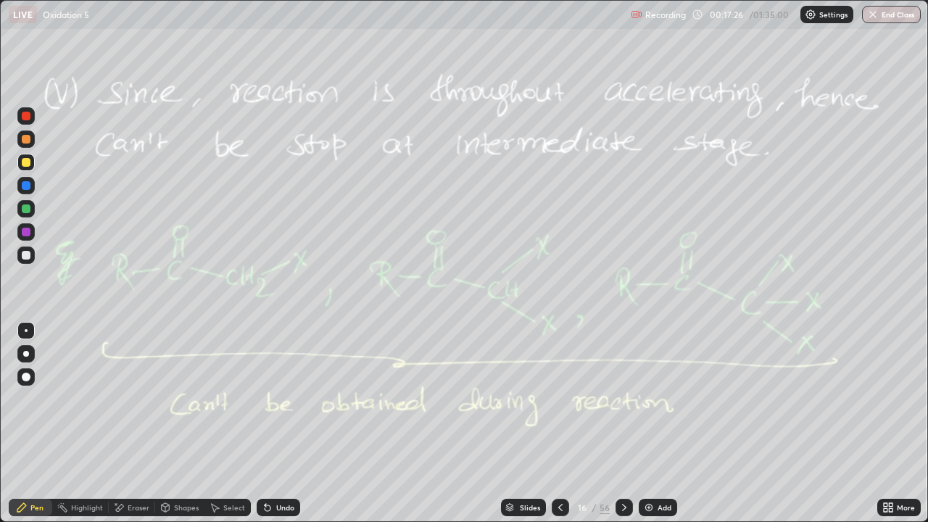
click at [630, 424] on div at bounding box center [624, 507] width 17 height 17
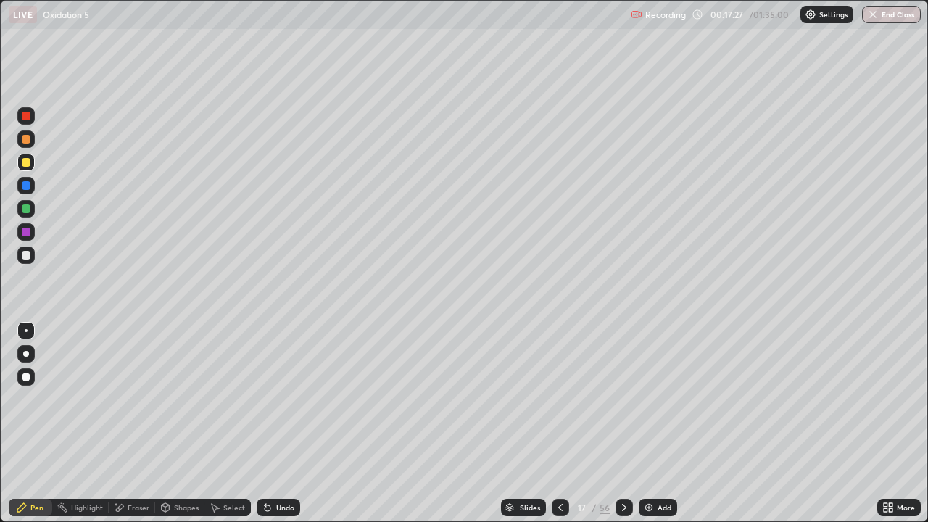
click at [622, 424] on icon at bounding box center [625, 508] width 12 height 12
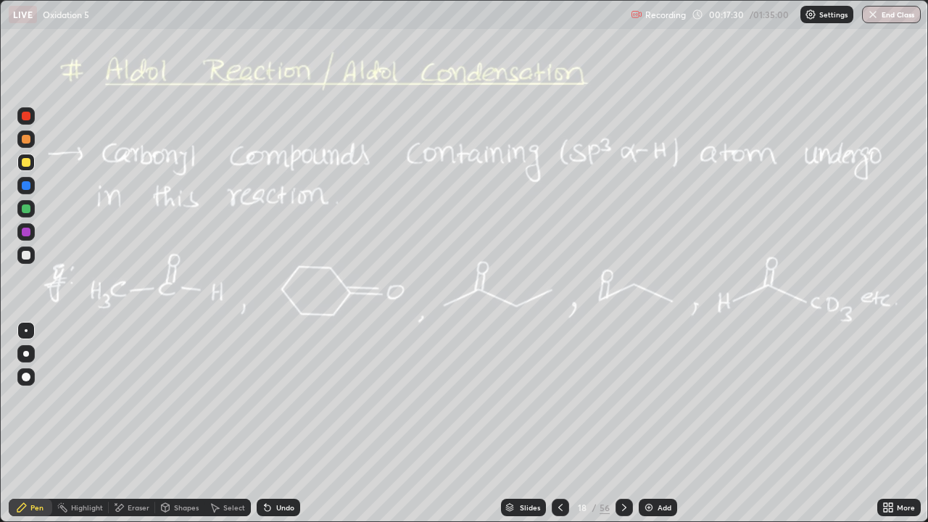
click at [568, 424] on div "18 / 56" at bounding box center [592, 507] width 81 height 29
click at [566, 424] on div at bounding box center [560, 507] width 17 height 17
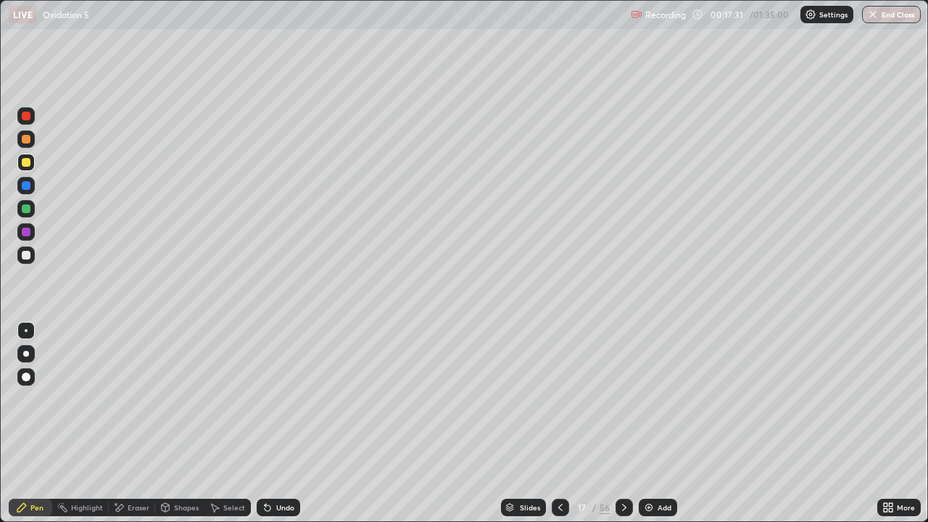
click at [560, 424] on div at bounding box center [560, 507] width 17 height 17
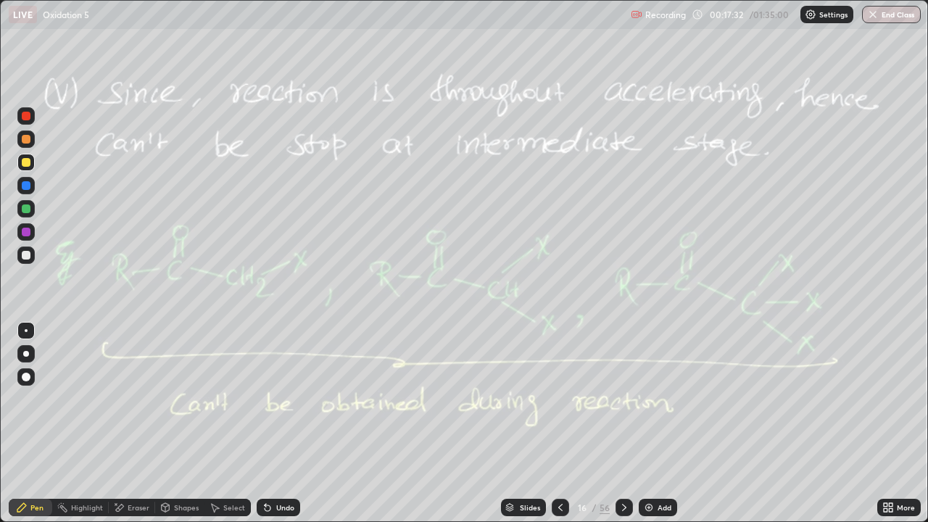
click at [619, 424] on div at bounding box center [624, 507] width 17 height 17
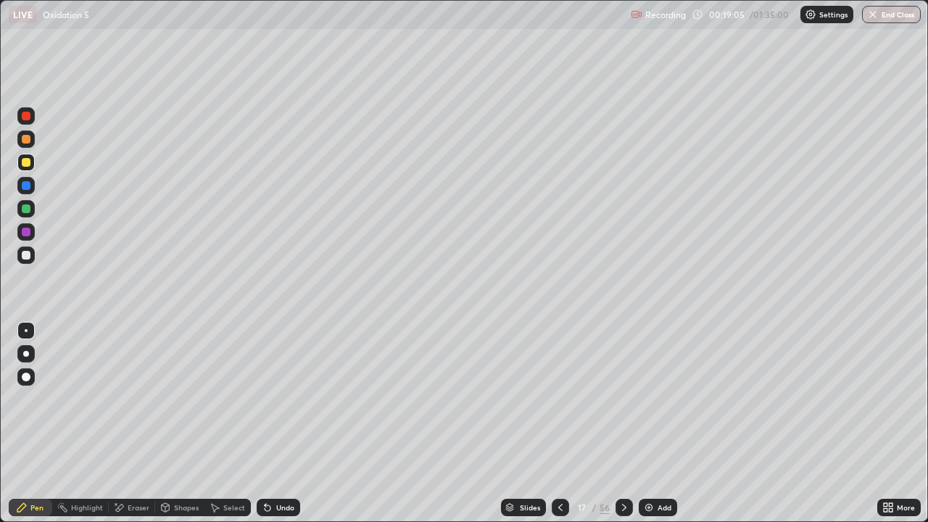
click at [28, 255] on div at bounding box center [26, 255] width 9 height 9
click at [661, 424] on div "Add" at bounding box center [665, 507] width 14 height 7
click at [28, 212] on div at bounding box center [26, 209] width 9 height 9
click at [657, 424] on div "Add" at bounding box center [657, 507] width 38 height 17
click at [30, 142] on div at bounding box center [26, 139] width 9 height 9
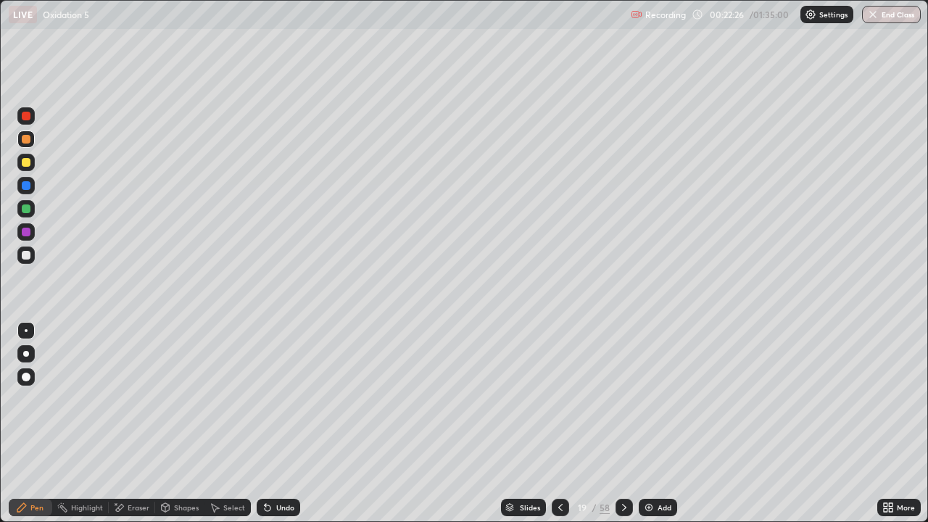
click at [146, 424] on div "Eraser" at bounding box center [139, 507] width 22 height 7
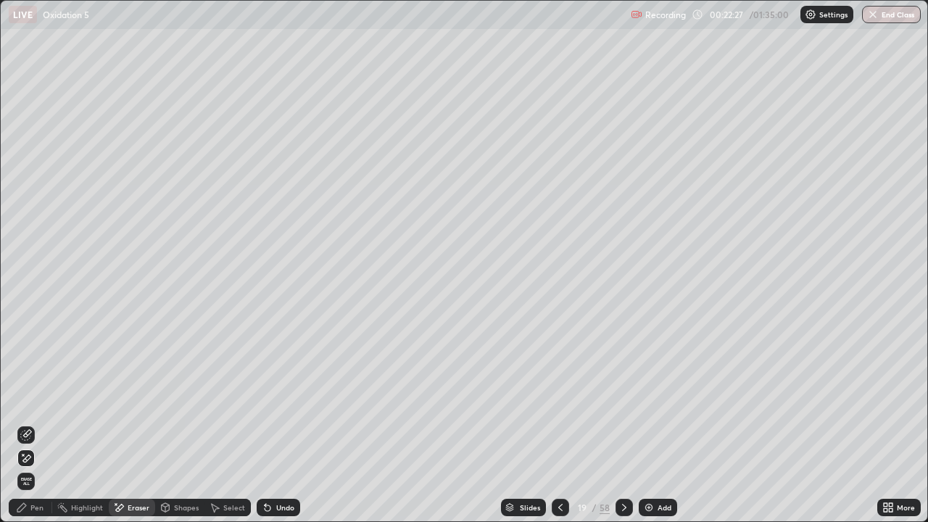
click at [40, 424] on div "Pen" at bounding box center [36, 507] width 13 height 7
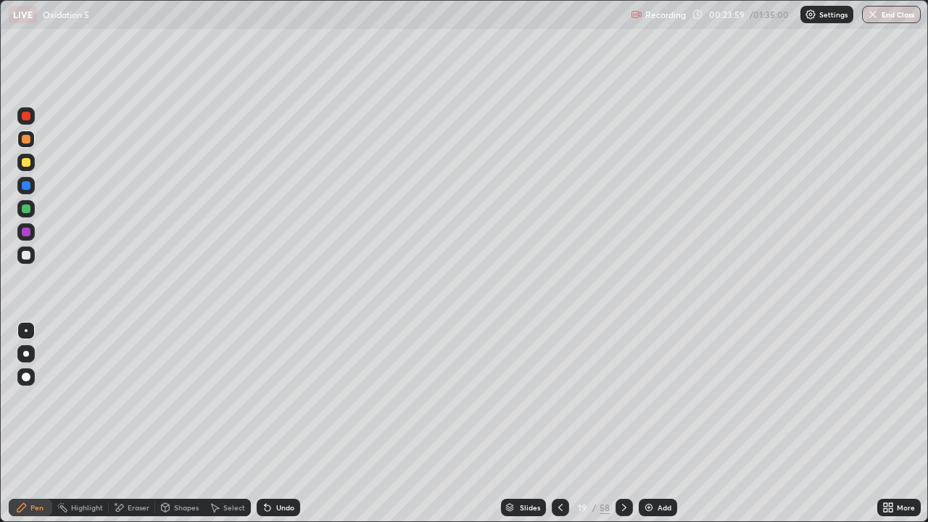
click at [30, 256] on div at bounding box center [26, 255] width 9 height 9
click at [285, 424] on div "Undo" at bounding box center [285, 507] width 18 height 7
click at [282, 424] on div "Undo" at bounding box center [279, 507] width 44 height 17
click at [281, 424] on div "Undo" at bounding box center [279, 507] width 44 height 17
click at [28, 162] on div at bounding box center [26, 162] width 9 height 9
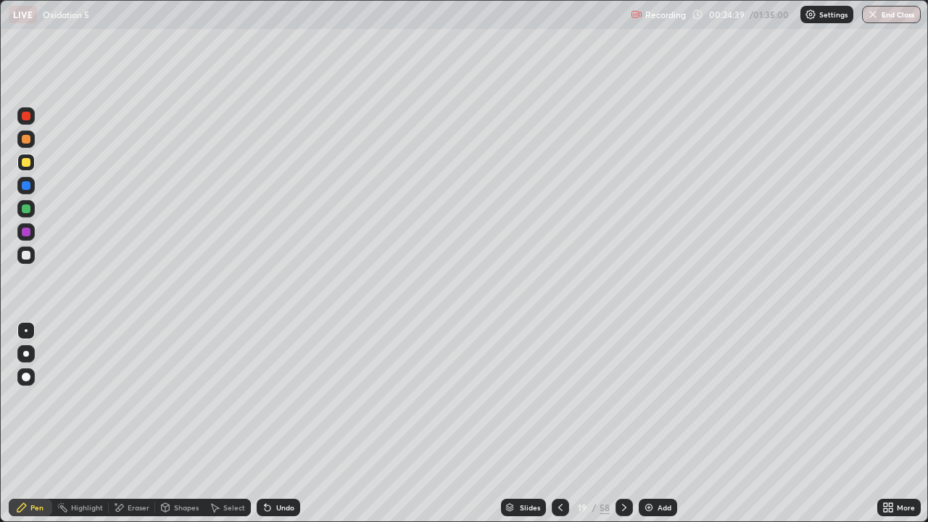
click at [24, 257] on div at bounding box center [26, 255] width 9 height 9
click at [26, 207] on div at bounding box center [26, 209] width 9 height 9
click at [658, 424] on div "Add" at bounding box center [665, 507] width 14 height 7
click at [25, 258] on div at bounding box center [26, 255] width 9 height 9
click at [556, 424] on div at bounding box center [560, 507] width 17 height 17
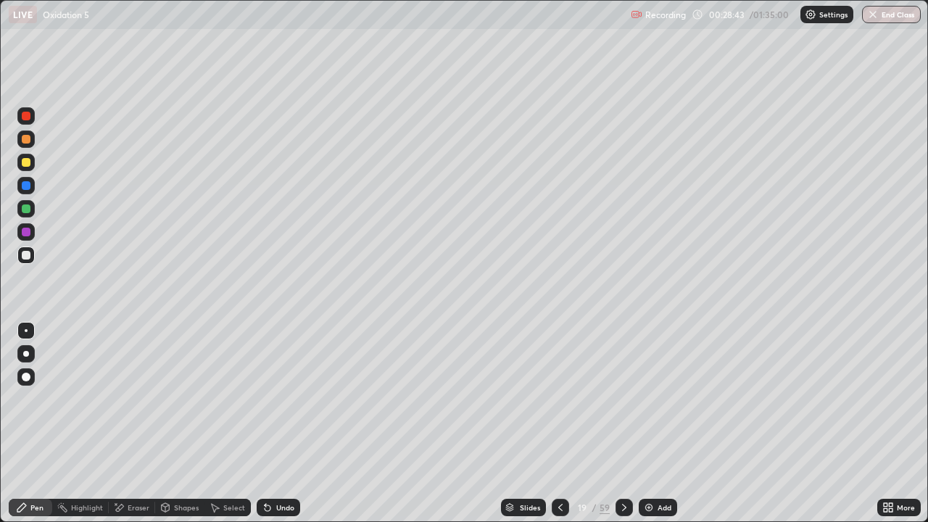
click at [557, 424] on icon at bounding box center [561, 508] width 12 height 12
click at [555, 424] on icon at bounding box center [561, 508] width 12 height 12
click at [553, 424] on div at bounding box center [560, 507] width 17 height 17
click at [554, 424] on div at bounding box center [560, 507] width 17 height 17
click at [553, 424] on div at bounding box center [560, 507] width 17 height 29
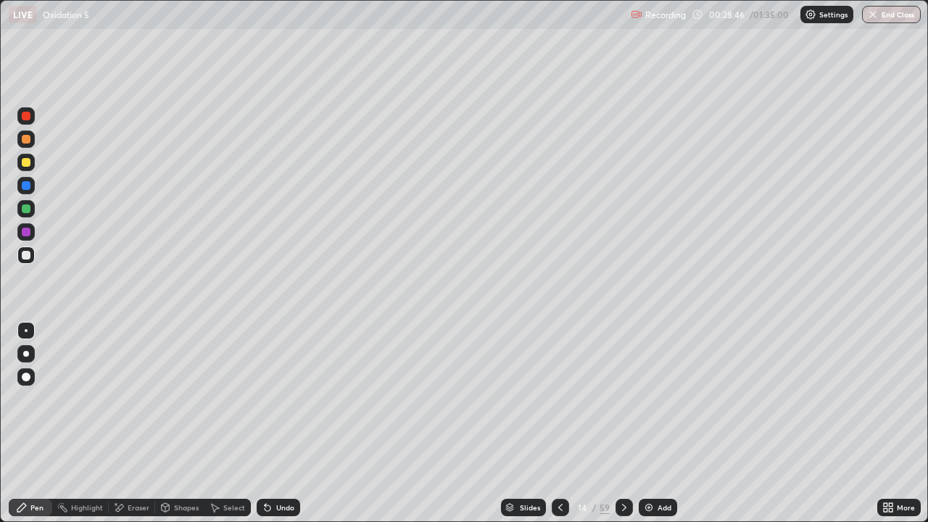
click at [548, 424] on div "Slides 14 / 59 Add" at bounding box center [588, 507] width 577 height 29
click at [549, 424] on div "Slides 14 / 59 Add" at bounding box center [588, 507] width 577 height 29
click at [564, 424] on icon at bounding box center [561, 508] width 12 height 12
click at [625, 424] on icon at bounding box center [625, 508] width 12 height 12
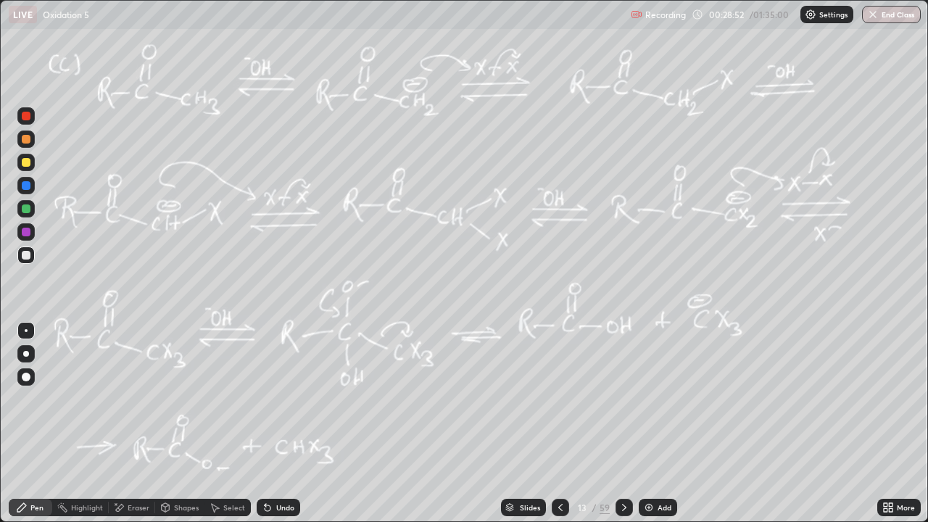
click at [626, 424] on icon at bounding box center [625, 508] width 12 height 12
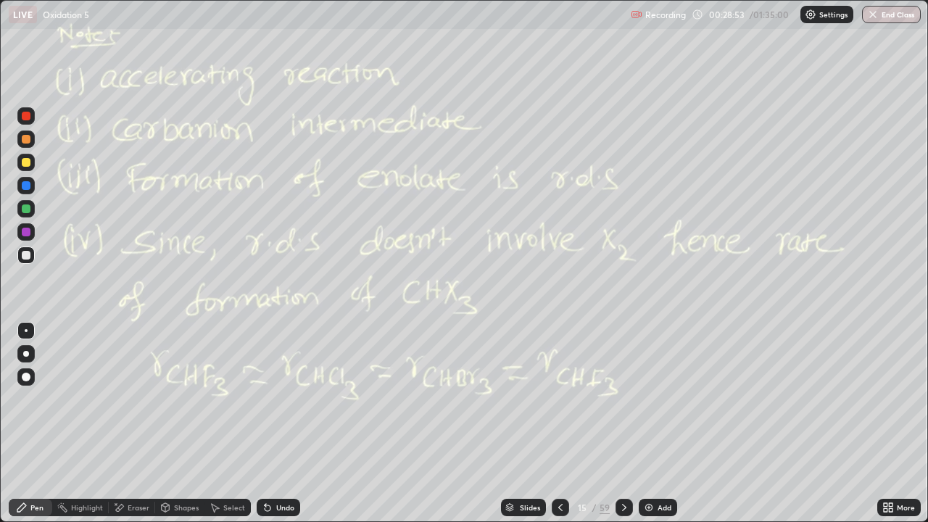
click at [628, 424] on icon at bounding box center [625, 508] width 12 height 12
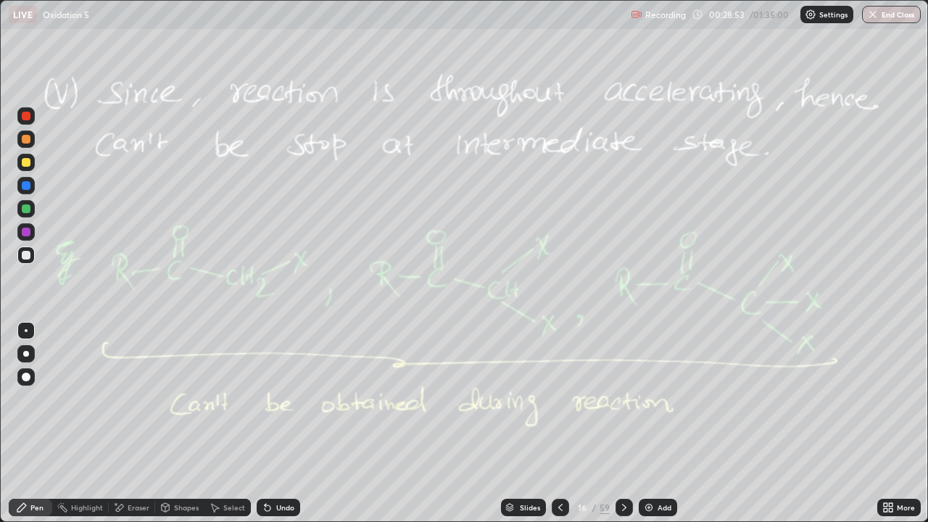
click at [630, 424] on div at bounding box center [624, 507] width 17 height 17
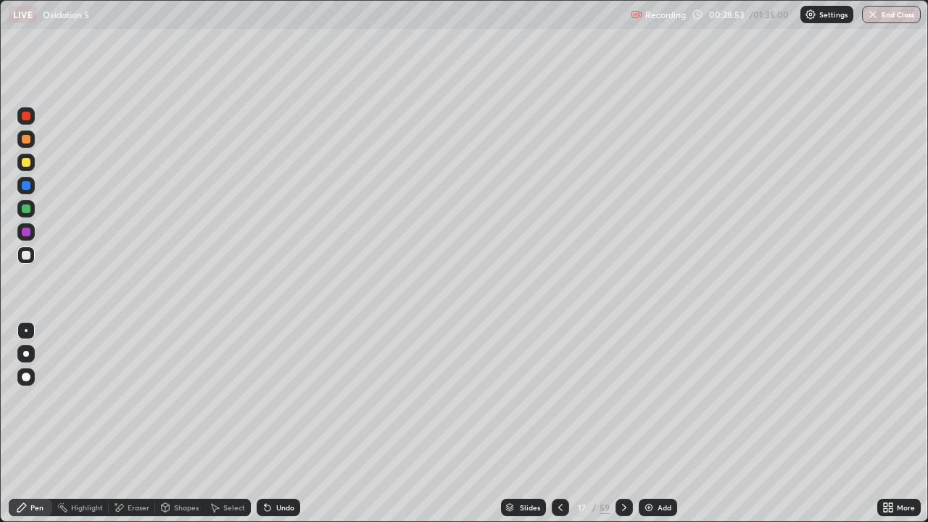
click at [629, 424] on div at bounding box center [624, 507] width 17 height 17
click at [630, 424] on div at bounding box center [624, 507] width 17 height 17
click at [628, 424] on icon at bounding box center [625, 508] width 12 height 12
click at [629, 424] on div at bounding box center [624, 507] width 17 height 17
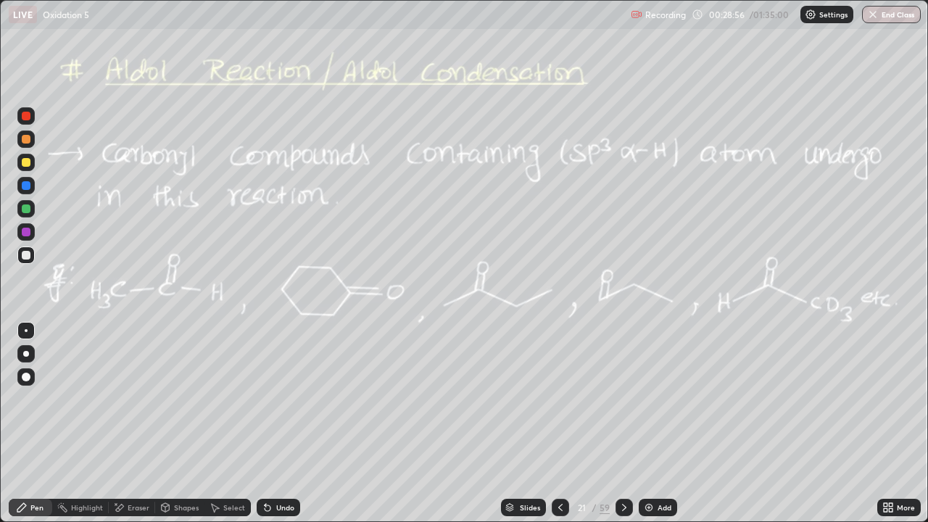
click at [627, 424] on icon at bounding box center [625, 508] width 12 height 12
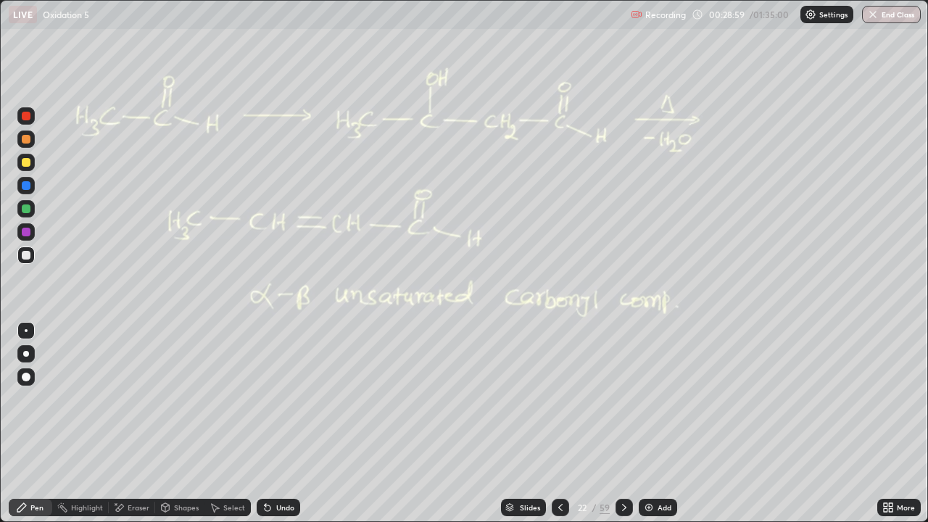
click at [566, 424] on div at bounding box center [560, 507] width 17 height 17
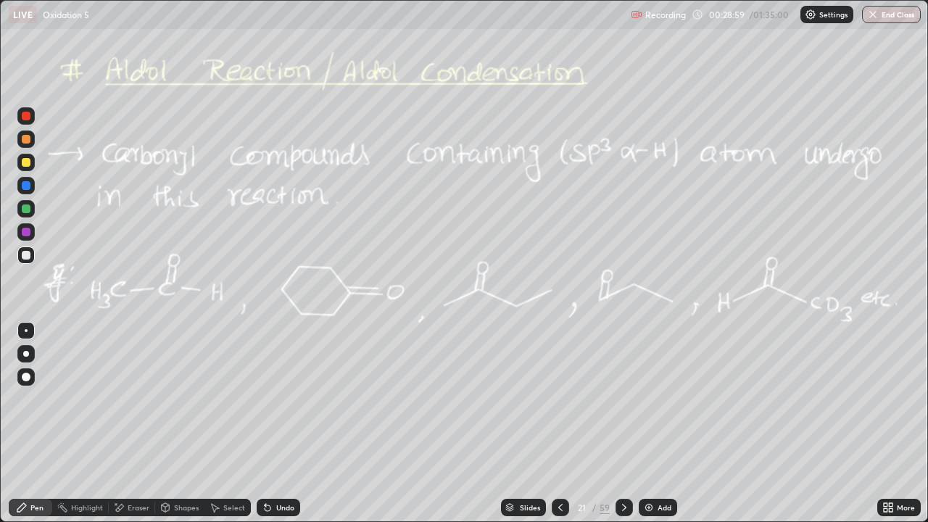
click at [562, 424] on icon at bounding box center [561, 508] width 12 height 12
click at [672, 424] on div "Add" at bounding box center [658, 507] width 38 height 17
click at [276, 424] on div "Undo" at bounding box center [279, 507] width 44 height 17
click at [293, 424] on div "Undo" at bounding box center [279, 507] width 44 height 17
click at [300, 424] on div "Slides 21 / 60 Add" at bounding box center [588, 507] width 577 height 29
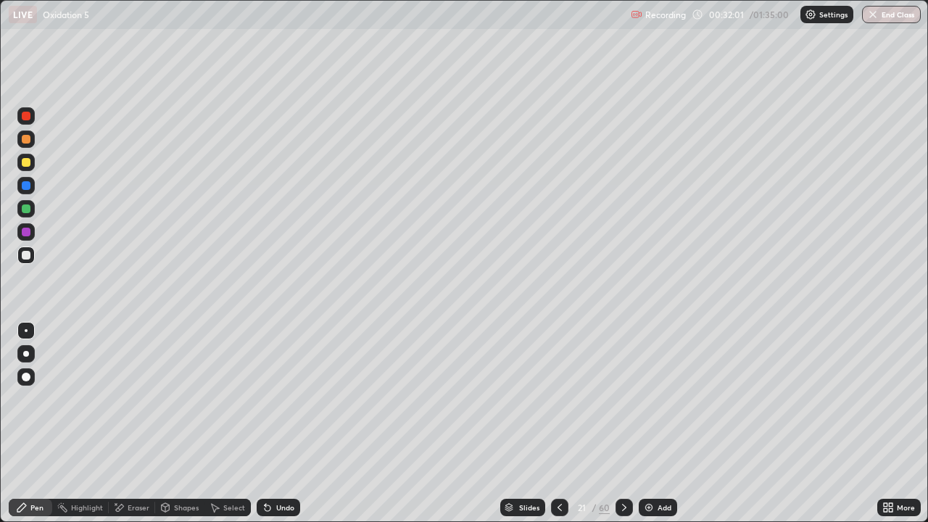
click at [300, 424] on div "Slides 21 / 60 Add" at bounding box center [588, 507] width 577 height 29
click at [284, 424] on div "Undo" at bounding box center [279, 507] width 44 height 17
click at [282, 424] on div "Undo" at bounding box center [279, 507] width 44 height 17
click at [26, 164] on div at bounding box center [26, 162] width 9 height 9
click at [664, 424] on div "Add" at bounding box center [665, 507] width 14 height 7
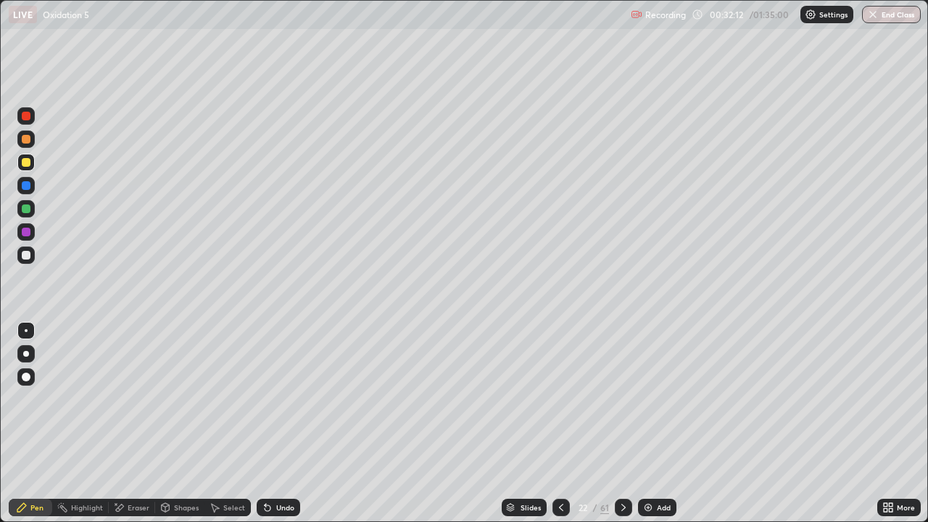
click at [28, 144] on div at bounding box center [25, 139] width 17 height 17
click at [28, 162] on div at bounding box center [26, 162] width 9 height 9
click at [280, 424] on div "Undo" at bounding box center [279, 507] width 44 height 17
click at [282, 424] on div "Undo" at bounding box center [279, 507] width 44 height 17
click at [286, 424] on div "Undo" at bounding box center [275, 507] width 49 height 29
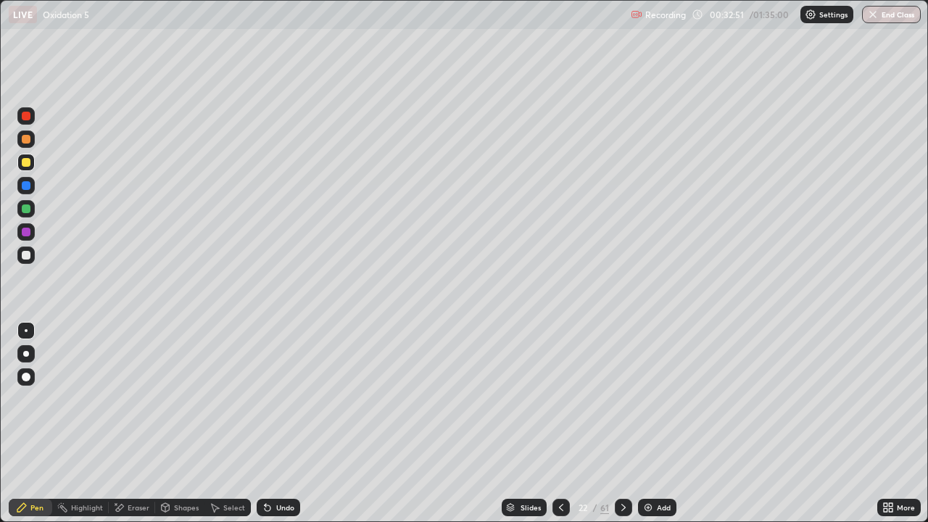
click at [286, 424] on div "Undo" at bounding box center [275, 507] width 49 height 29
click at [278, 424] on div "Undo" at bounding box center [285, 507] width 18 height 7
click at [282, 424] on div "Undo" at bounding box center [279, 507] width 44 height 17
click at [27, 211] on div at bounding box center [26, 209] width 9 height 9
click at [28, 165] on div at bounding box center [26, 162] width 9 height 9
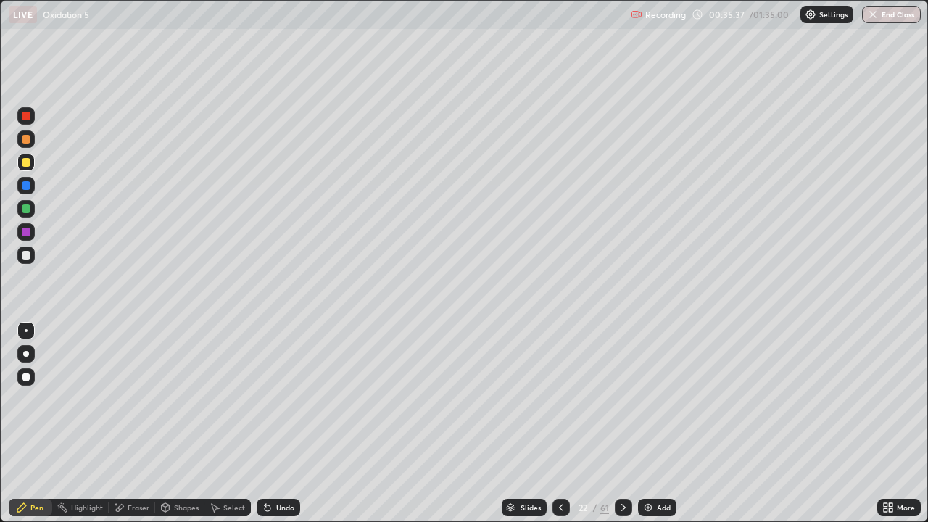
click at [27, 253] on div at bounding box center [26, 255] width 9 height 9
click at [148, 424] on div "Eraser" at bounding box center [132, 507] width 46 height 17
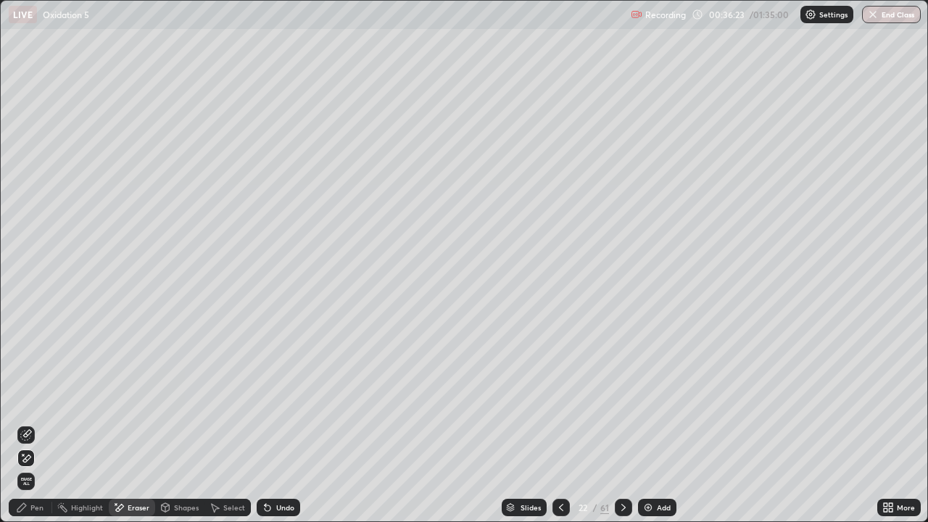
click at [36, 424] on div "Pen" at bounding box center [36, 507] width 13 height 7
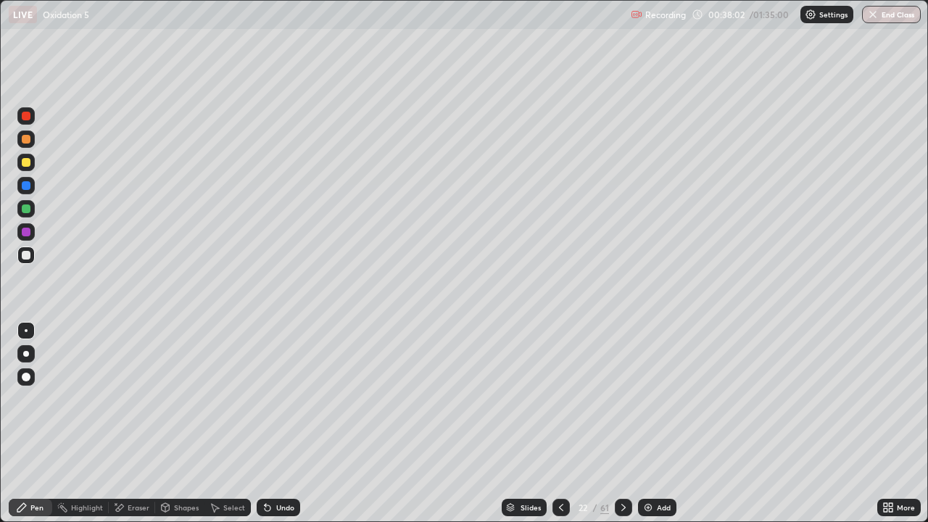
click at [141, 424] on div "Eraser" at bounding box center [139, 507] width 22 height 7
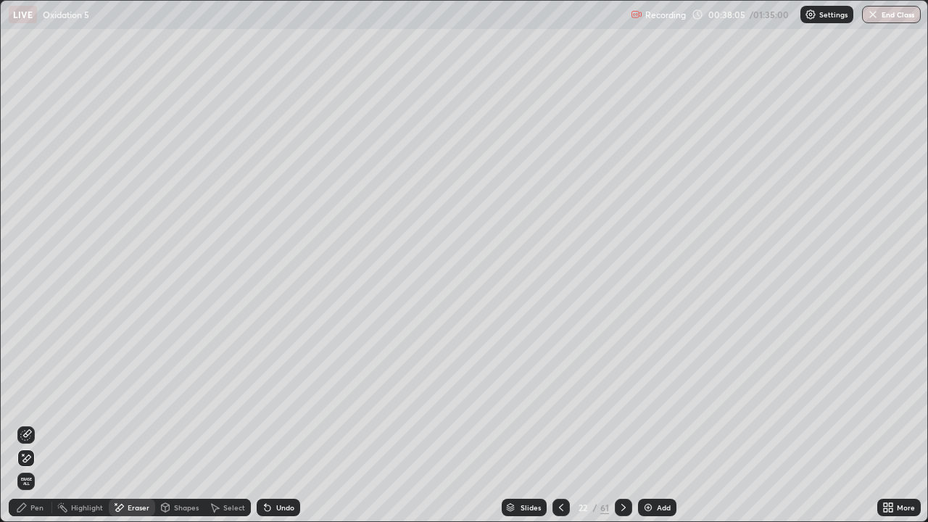
click at [46, 424] on div "Pen" at bounding box center [31, 507] width 44 height 17
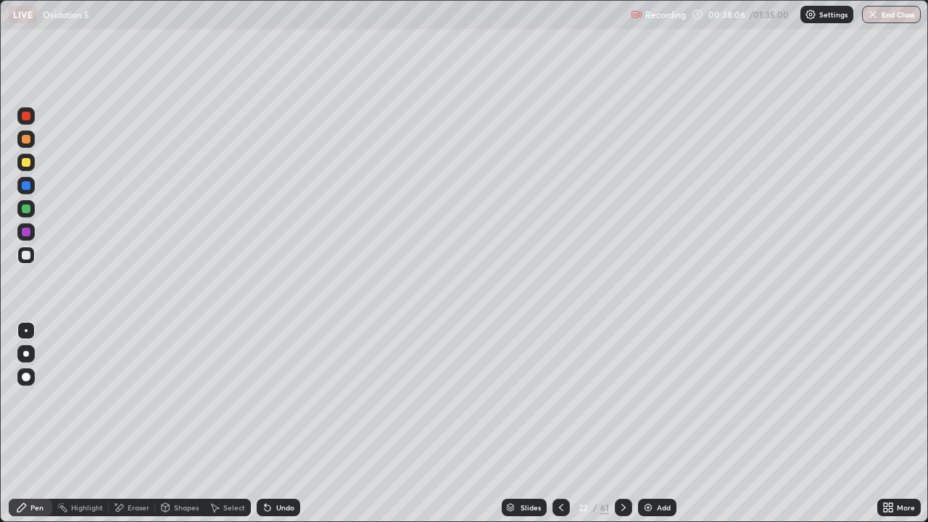
click at [28, 211] on div at bounding box center [26, 209] width 9 height 9
click at [651, 424] on img at bounding box center [649, 508] width 12 height 12
click at [26, 257] on div at bounding box center [26, 255] width 9 height 9
click at [29, 165] on div at bounding box center [26, 162] width 9 height 9
click at [147, 424] on div "Eraser" at bounding box center [132, 507] width 46 height 17
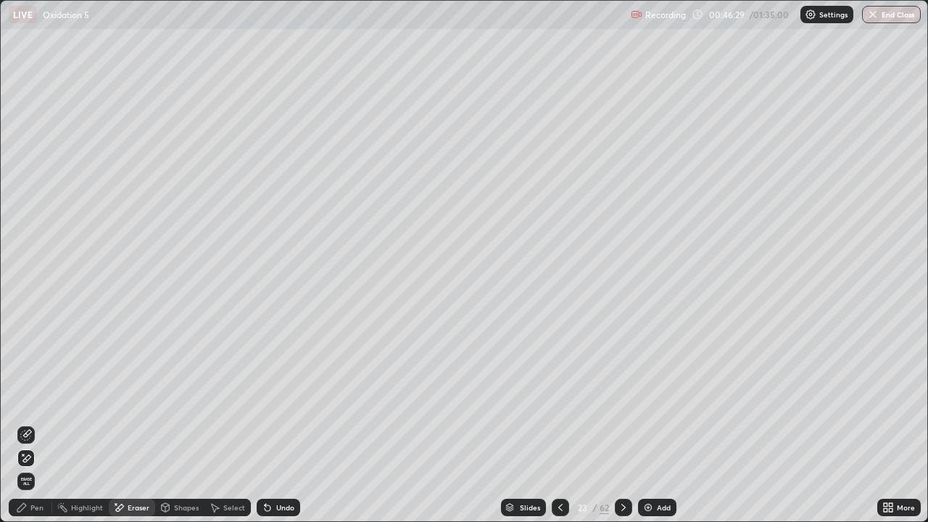
click at [37, 424] on div "Pen" at bounding box center [36, 507] width 13 height 7
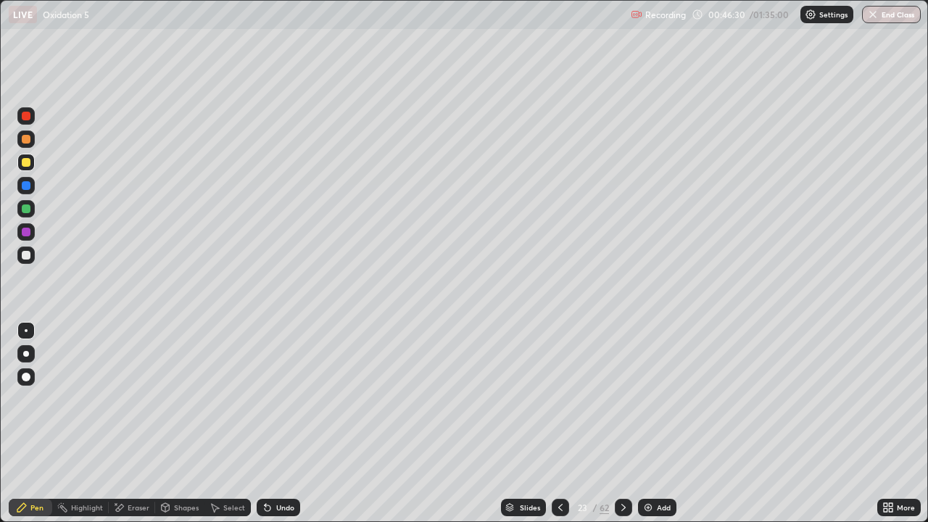
click at [164, 424] on icon at bounding box center [166, 506] width 8 height 2
click at [133, 424] on div "Eraser" at bounding box center [139, 507] width 22 height 7
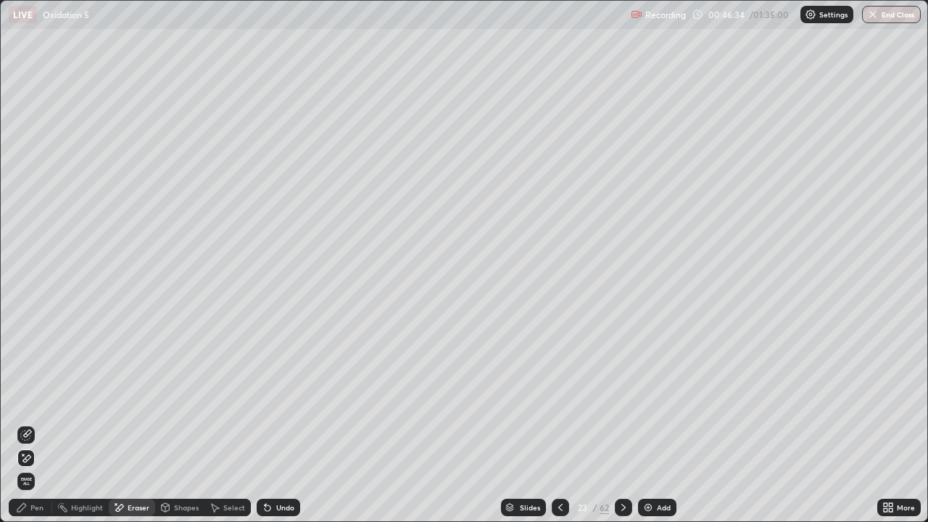
click at [38, 424] on div "Pen" at bounding box center [36, 507] width 13 height 7
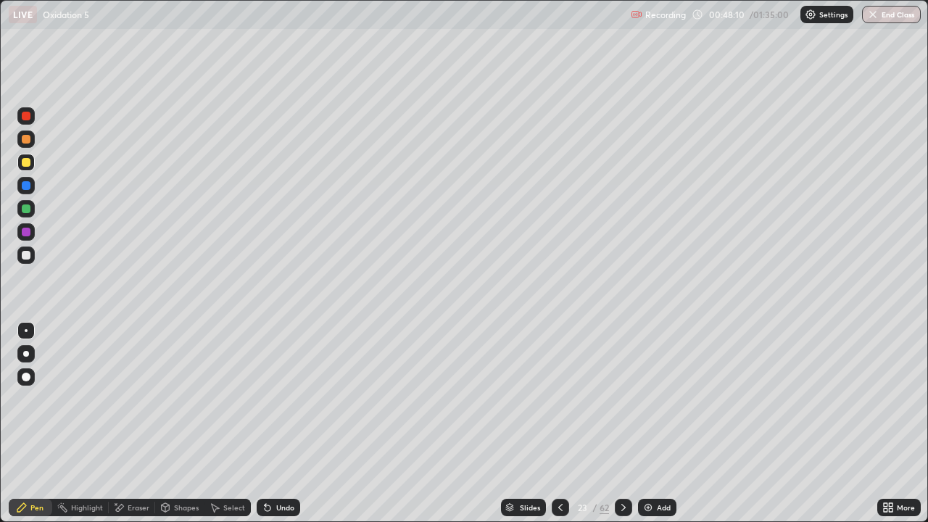
click at [659, 424] on div "Add" at bounding box center [664, 507] width 14 height 7
click at [25, 212] on div at bounding box center [26, 209] width 9 height 9
click at [29, 255] on div at bounding box center [26, 255] width 9 height 9
click at [649, 424] on div "Add" at bounding box center [658, 507] width 38 height 17
click at [27, 141] on div at bounding box center [26, 139] width 9 height 9
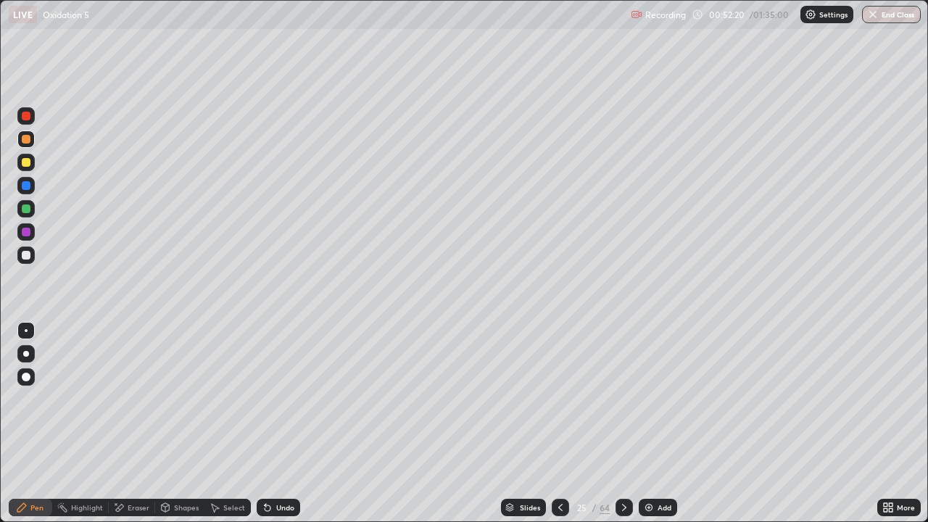
click at [28, 163] on div at bounding box center [26, 162] width 9 height 9
click at [25, 253] on div at bounding box center [26, 255] width 9 height 9
click at [276, 424] on div "Undo" at bounding box center [279, 507] width 44 height 17
click at [276, 424] on div "Undo" at bounding box center [285, 507] width 18 height 7
click at [29, 161] on div at bounding box center [26, 162] width 9 height 9
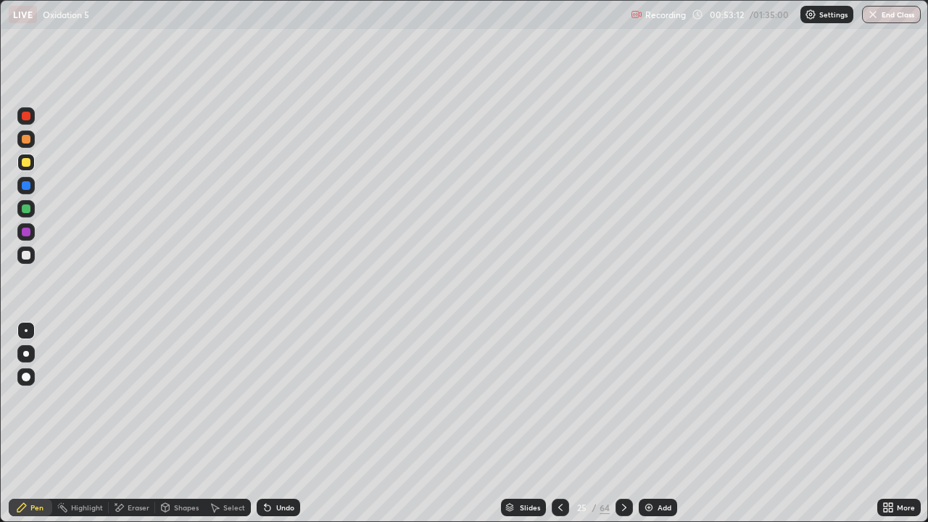
click at [660, 424] on div "Add" at bounding box center [658, 507] width 38 height 17
click at [29, 208] on div at bounding box center [26, 209] width 9 height 9
click at [29, 255] on div at bounding box center [26, 255] width 9 height 9
click at [29, 210] on div at bounding box center [26, 209] width 9 height 9
click at [33, 164] on div at bounding box center [25, 162] width 17 height 17
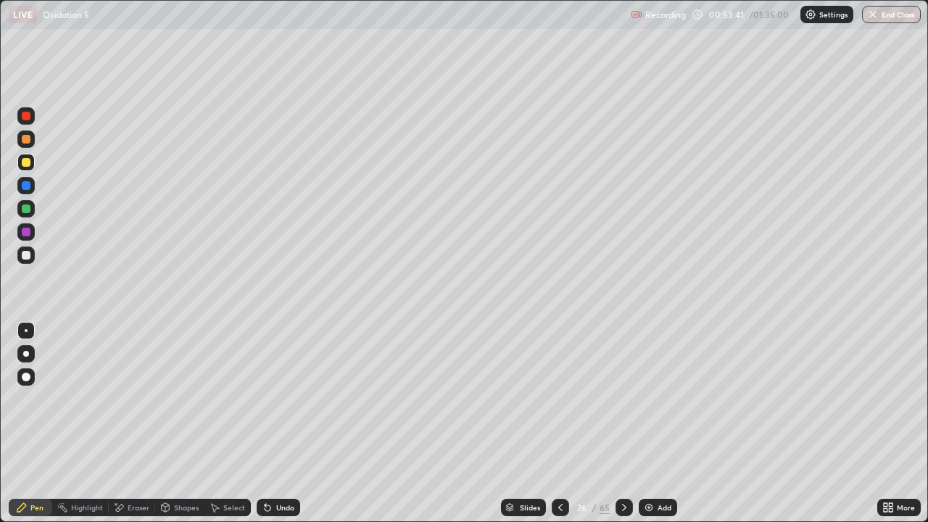
click at [22, 254] on div at bounding box center [26, 255] width 9 height 9
click at [33, 163] on div at bounding box center [25, 162] width 17 height 17
click at [137, 424] on div "Eraser" at bounding box center [139, 507] width 22 height 7
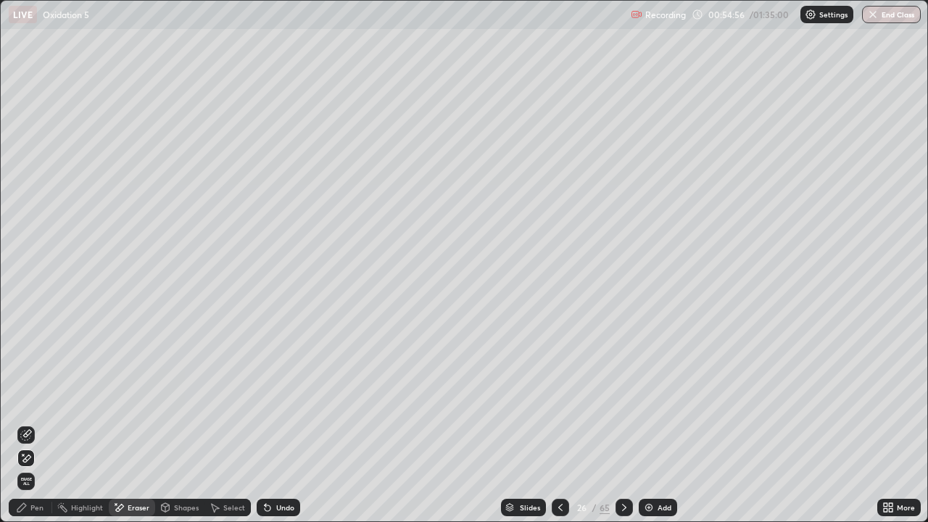
click at [36, 424] on div "Pen" at bounding box center [36, 507] width 13 height 7
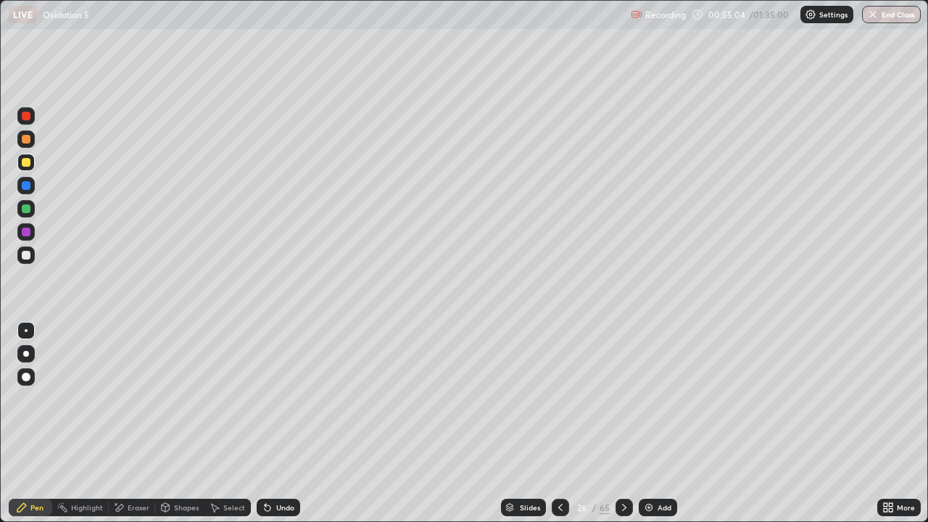
click at [152, 424] on div "Eraser" at bounding box center [132, 507] width 46 height 17
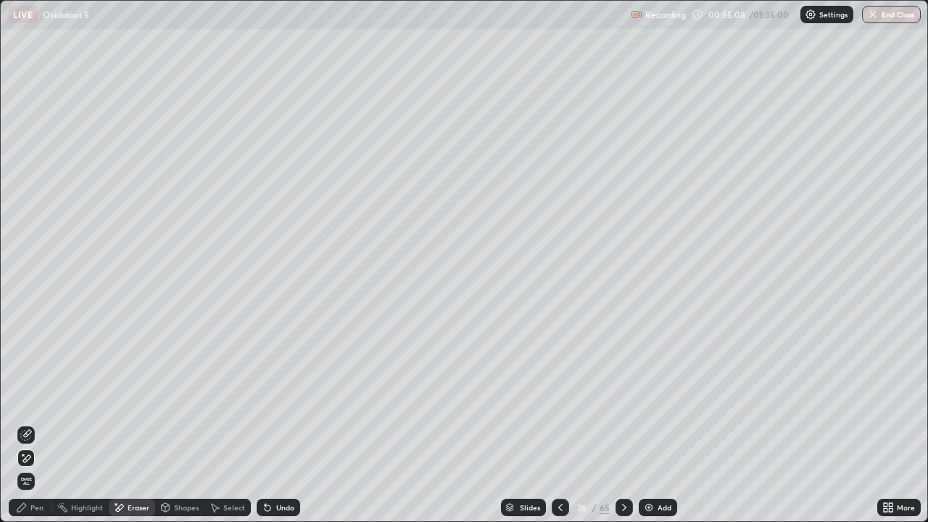
click at [46, 424] on div "Pen" at bounding box center [31, 507] width 44 height 17
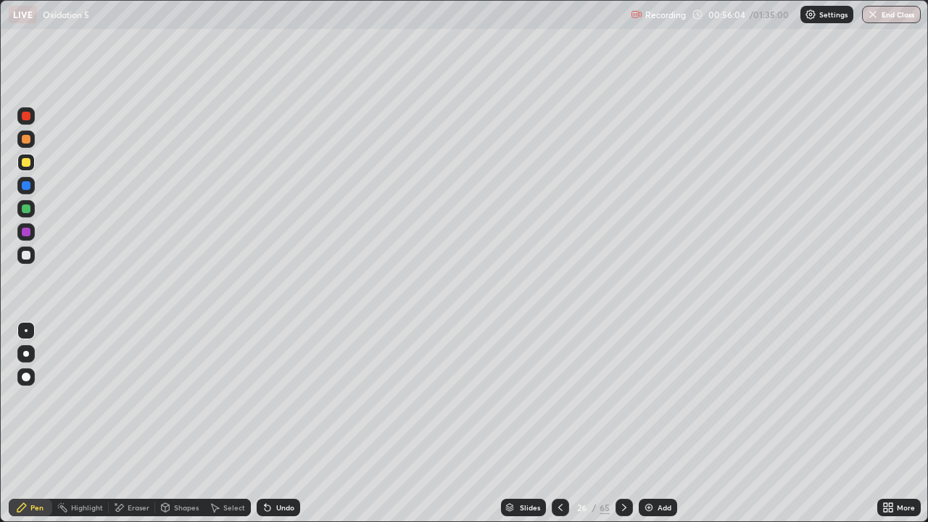
click at [656, 424] on div "Add" at bounding box center [658, 507] width 38 height 17
click at [26, 182] on div at bounding box center [26, 185] width 9 height 9
click at [30, 232] on div at bounding box center [26, 232] width 9 height 9
click at [289, 424] on div "Undo" at bounding box center [279, 507] width 44 height 17
click at [278, 424] on div "Undo" at bounding box center [285, 507] width 18 height 7
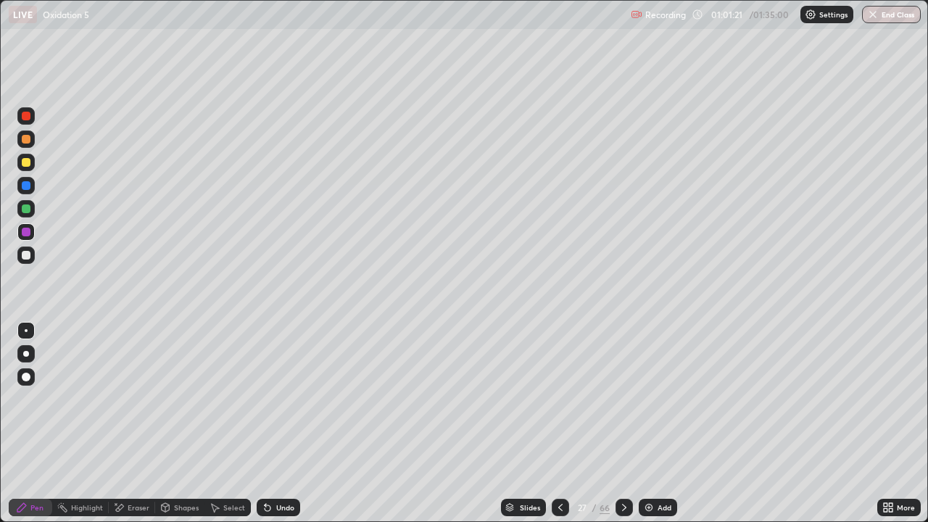
click at [298, 424] on div "Undo" at bounding box center [279, 507] width 44 height 17
click at [286, 424] on div "Undo" at bounding box center [285, 507] width 18 height 7
click at [283, 424] on div "Undo" at bounding box center [285, 507] width 18 height 7
click at [281, 424] on div "Undo" at bounding box center [279, 507] width 44 height 17
click at [281, 424] on div "Undo" at bounding box center [285, 507] width 18 height 7
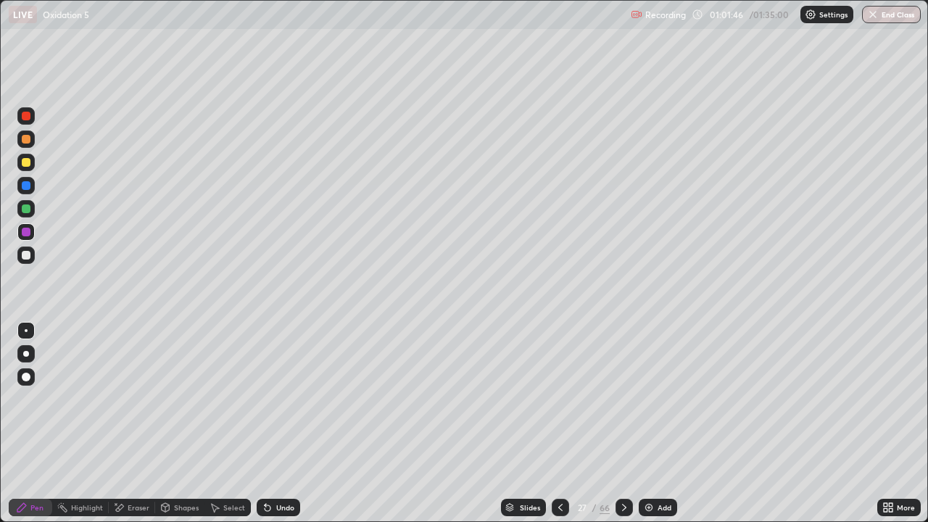
click at [265, 424] on icon at bounding box center [268, 508] width 6 height 6
click at [265, 424] on div "Undo" at bounding box center [279, 507] width 44 height 17
click at [264, 424] on div "Undo" at bounding box center [279, 507] width 44 height 17
click at [263, 424] on div "Undo" at bounding box center [279, 507] width 44 height 17
click at [261, 424] on div "Undo" at bounding box center [279, 507] width 44 height 17
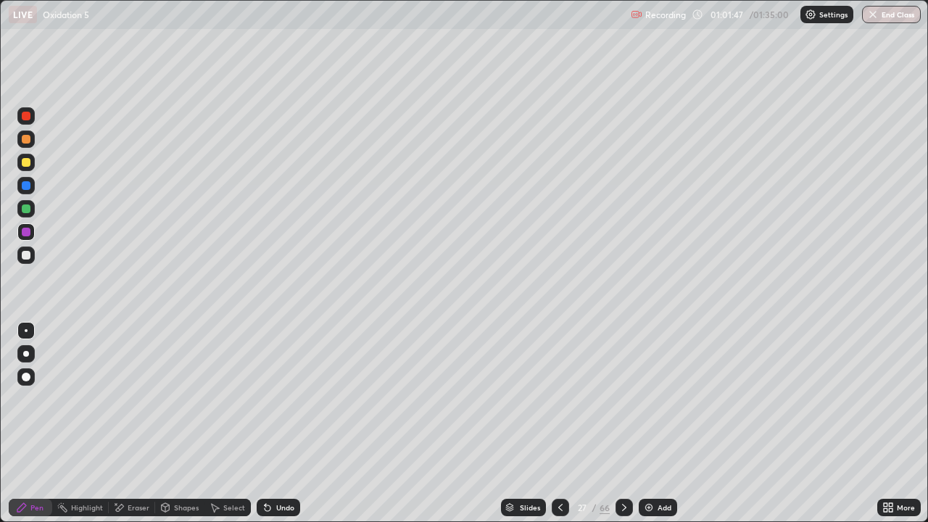
click at [261, 424] on div "Undo" at bounding box center [279, 507] width 44 height 17
click at [263, 424] on div "Undo" at bounding box center [279, 507] width 44 height 17
click at [670, 424] on div "Add" at bounding box center [658, 507] width 38 height 17
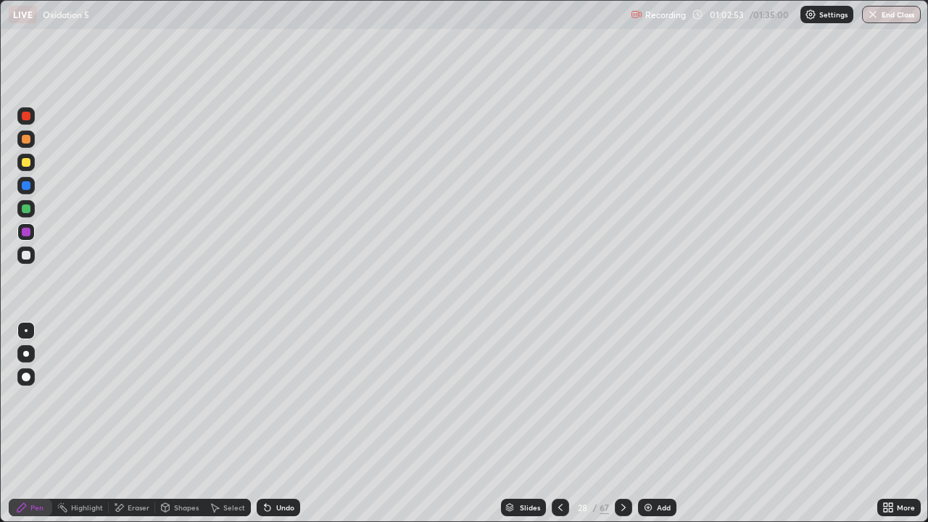
click at [29, 139] on div at bounding box center [26, 139] width 9 height 9
click at [145, 424] on div "Eraser" at bounding box center [132, 507] width 46 height 17
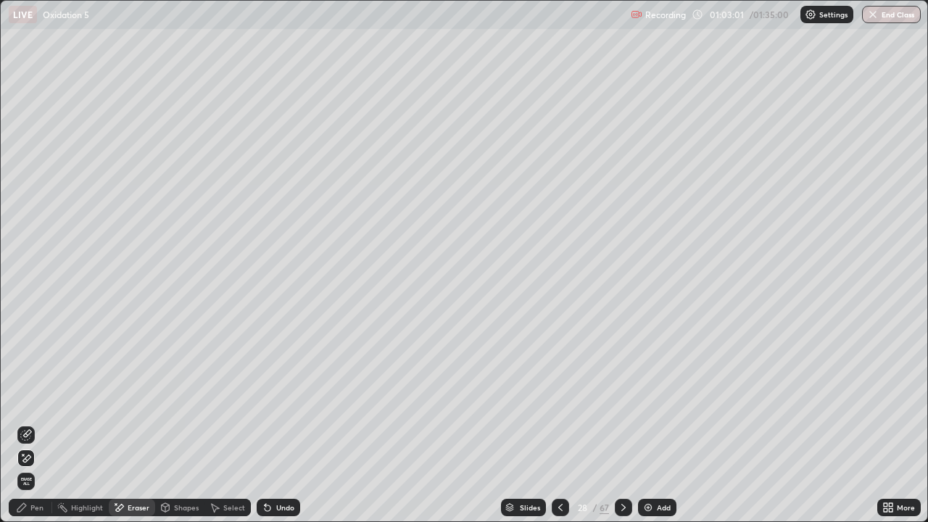
click at [41, 424] on div "Pen" at bounding box center [36, 507] width 13 height 7
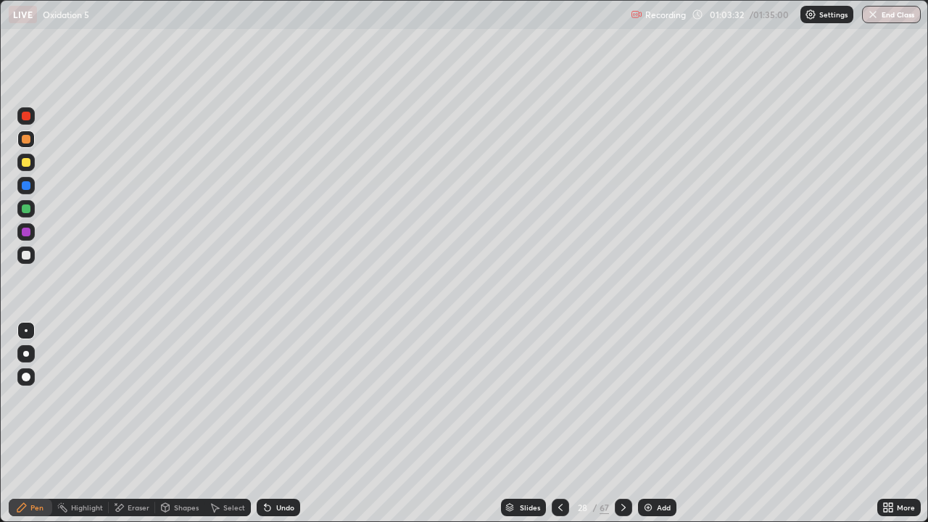
click at [277, 424] on div "Undo" at bounding box center [279, 507] width 44 height 17
click at [656, 424] on div "Add" at bounding box center [657, 507] width 38 height 17
click at [33, 164] on div at bounding box center [25, 162] width 17 height 17
click at [26, 140] on div at bounding box center [26, 139] width 9 height 9
click at [28, 208] on div at bounding box center [26, 209] width 9 height 9
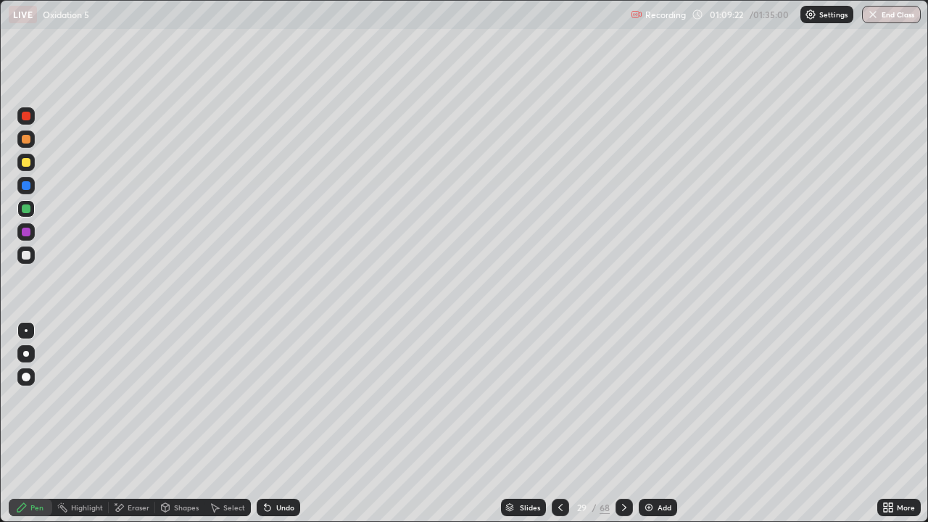
click at [29, 253] on div at bounding box center [26, 255] width 9 height 9
click at [655, 424] on div "Add" at bounding box center [658, 507] width 38 height 17
click at [559, 424] on icon at bounding box center [561, 508] width 12 height 12
click at [660, 424] on div "Add" at bounding box center [665, 507] width 14 height 7
click at [25, 251] on div at bounding box center [26, 255] width 9 height 9
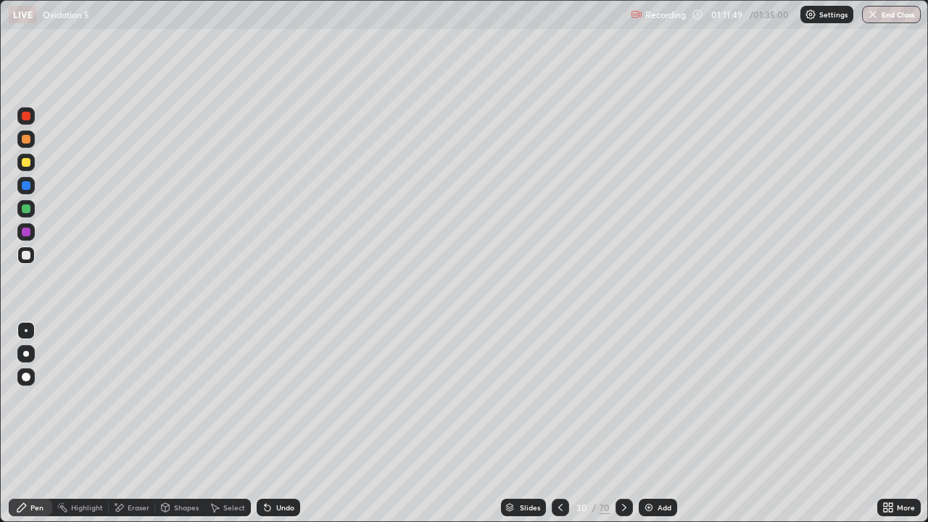
click at [278, 424] on div "Undo" at bounding box center [279, 507] width 44 height 17
click at [26, 253] on div at bounding box center [26, 255] width 9 height 9
click at [661, 424] on div "Add" at bounding box center [665, 507] width 14 height 7
click at [28, 139] on div at bounding box center [26, 139] width 9 height 9
click at [289, 424] on div "Undo" at bounding box center [279, 507] width 44 height 17
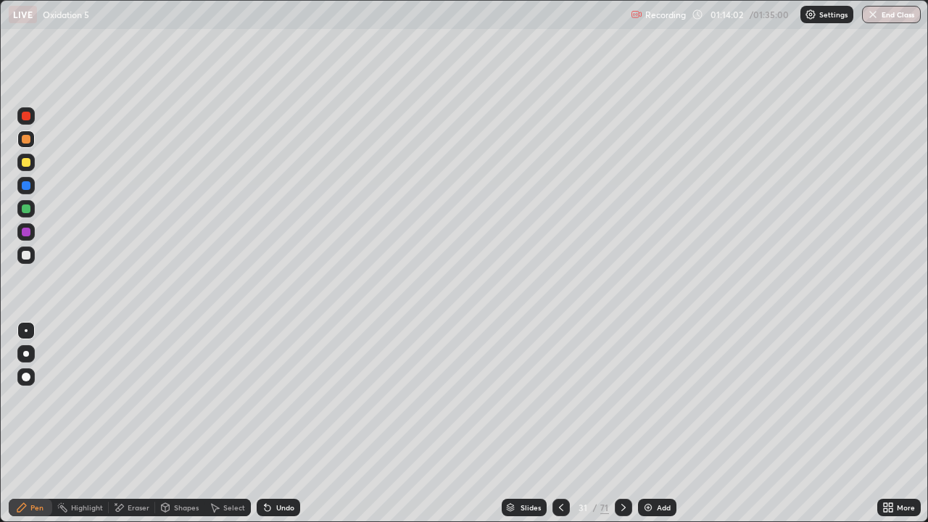
click at [32, 256] on div at bounding box center [25, 255] width 17 height 17
click at [566, 424] on div at bounding box center [561, 507] width 17 height 17
click at [283, 424] on div "Undo" at bounding box center [279, 507] width 44 height 17
click at [277, 424] on div "Undo" at bounding box center [285, 507] width 18 height 7
click at [284, 424] on div "Undo" at bounding box center [285, 507] width 18 height 7
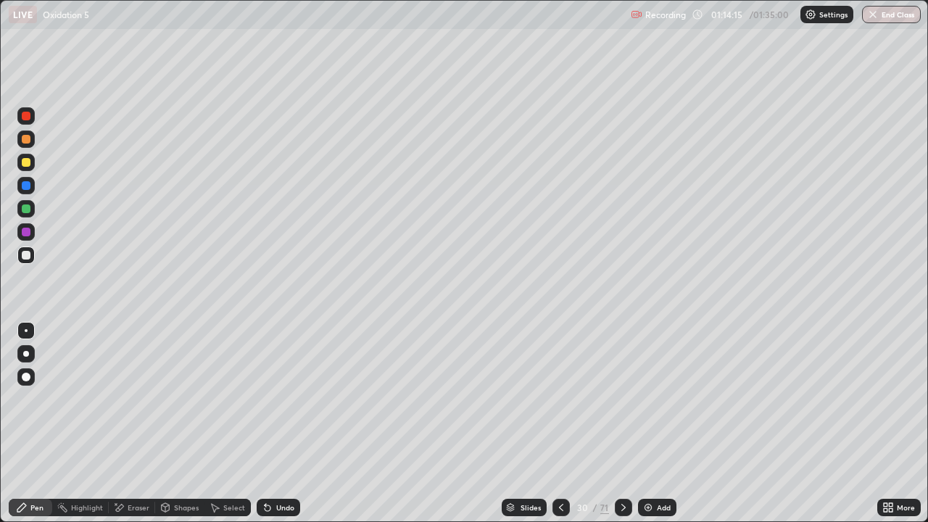
click at [287, 424] on div "Undo" at bounding box center [279, 507] width 44 height 17
click at [625, 424] on div at bounding box center [623, 507] width 17 height 29
click at [562, 424] on icon at bounding box center [562, 508] width 12 height 12
click at [626, 424] on div at bounding box center [623, 507] width 17 height 17
click at [562, 424] on div at bounding box center [561, 507] width 17 height 29
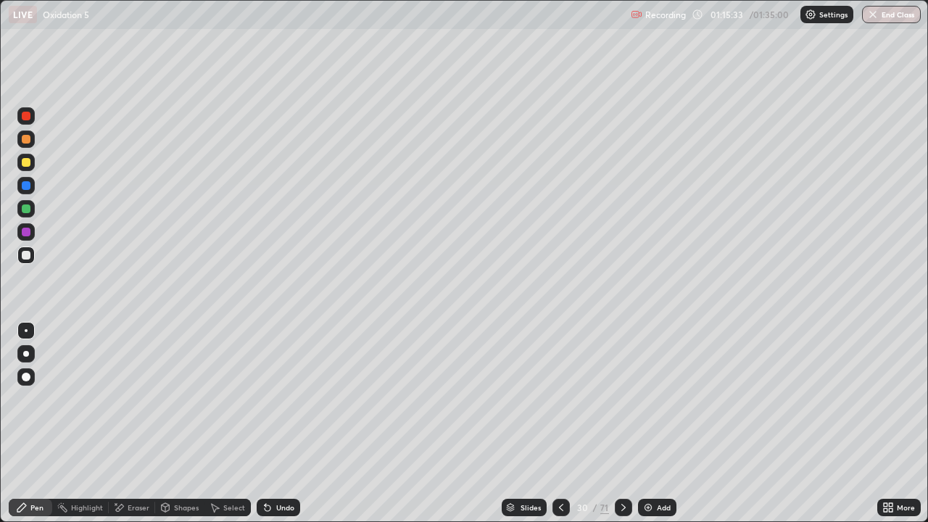
click at [891, 17] on button "End Class" at bounding box center [891, 14] width 59 height 17
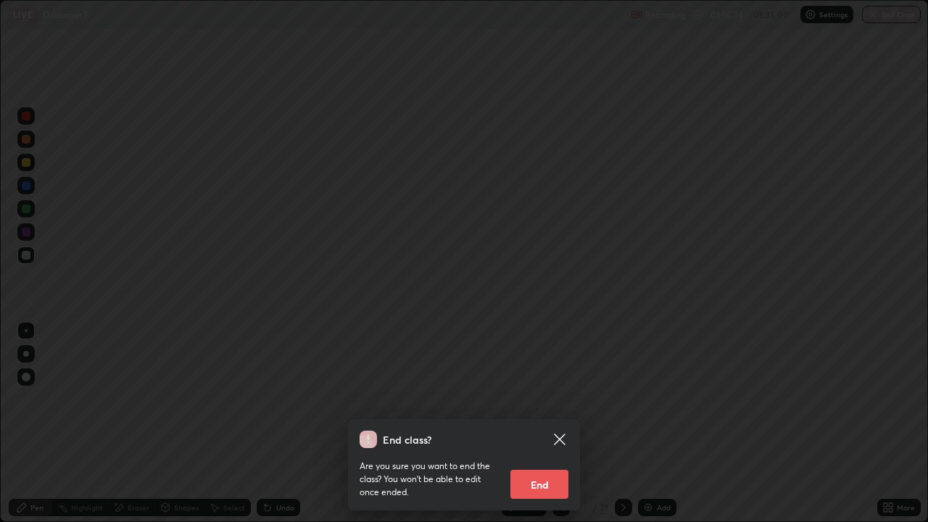
click at [527, 424] on button "End" at bounding box center [540, 484] width 58 height 29
